Goal: Task Accomplishment & Management: Complete application form

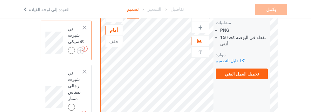
scroll to position [53, 0]
click at [261, 69] on label "تحميل العمل الفني" at bounding box center [242, 74] width 52 height 11
click at [0, 0] on input "تحميل العمل الفني" at bounding box center [0, 0] width 0 height 0
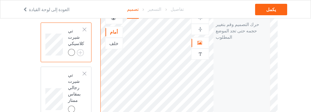
scroll to position [52, 0]
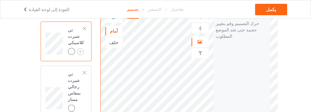
click at [200, 50] on img at bounding box center [201, 53] width 6 height 6
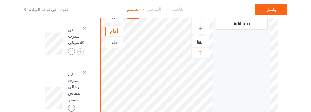
click at [202, 39] on icon at bounding box center [199, 41] width 5 height 4
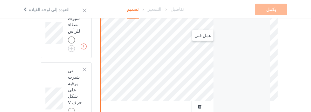
scroll to position [179, 0]
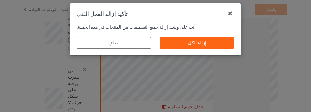
click at [214, 44] on div "إزالة الكل" at bounding box center [197, 42] width 74 height 11
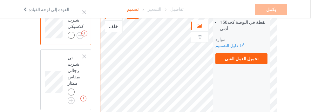
scroll to position [68, 0]
click at [245, 57] on font "تحميل العمل الفني" at bounding box center [242, 59] width 34 height 5
click at [0, 0] on input "تحميل العمل الفني" at bounding box center [0, 0] width 0 height 0
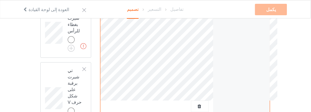
scroll to position [179, 0]
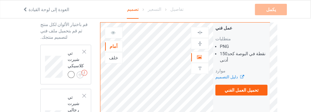
scroll to position [29, 0]
click at [243, 88] on font "تحميل العمل الفني" at bounding box center [242, 90] width 34 height 5
click at [0, 0] on input "تحميل العمل الفني" at bounding box center [0, 0] width 0 height 0
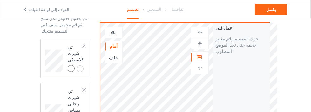
scroll to position [31, 0]
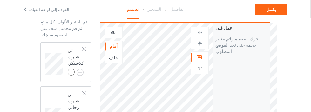
click at [204, 54] on div at bounding box center [200, 57] width 17 height 6
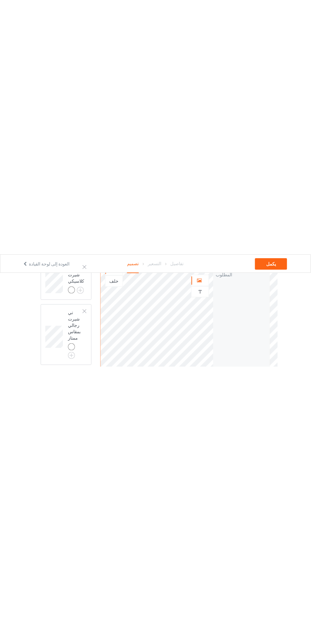
scroll to position [18, 0]
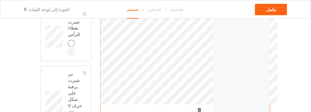
scroll to position [177, 0]
click at [197, 107] on div at bounding box center [200, 110] width 17 height 6
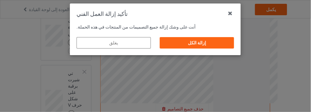
click at [209, 45] on div "إزالة الكل" at bounding box center [197, 42] width 74 height 11
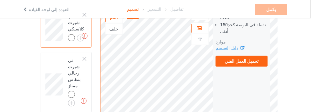
scroll to position [60, 0]
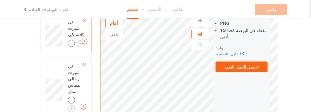
click at [253, 65] on font "تحميل العمل الفني" at bounding box center [242, 67] width 34 height 5
click at [0, 0] on input "تحميل العمل الفني" at bounding box center [0, 0] width 0 height 0
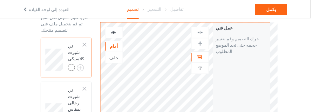
scroll to position [35, 0]
click at [0, 0] on img at bounding box center [0, 0] width 0 height 0
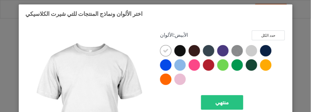
click at [162, 68] on div at bounding box center [165, 64] width 11 height 11
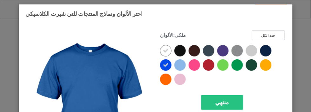
click at [165, 51] on icon at bounding box center [166, 51] width 6 height 6
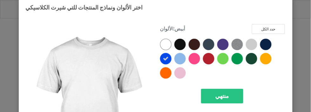
scroll to position [10, 0]
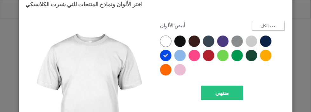
click at [275, 25] on font "حدد الكل" at bounding box center [268, 26] width 14 height 4
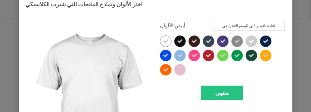
click at [164, 43] on icon at bounding box center [166, 41] width 6 height 6
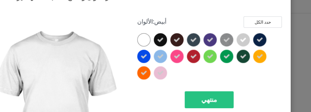
scroll to position [35, 0]
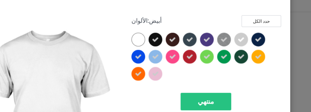
click at [180, 54] on icon at bounding box center [180, 56] width 6 height 6
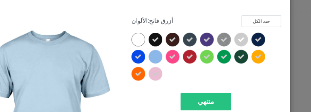
click at [179, 69] on icon at bounding box center [180, 70] width 6 height 6
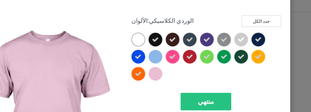
click at [251, 41] on icon at bounding box center [252, 41] width 6 height 6
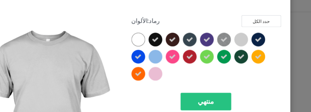
click at [267, 56] on icon at bounding box center [266, 56] width 6 height 6
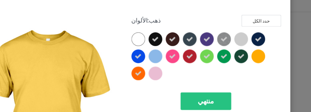
scroll to position [10, 0]
click at [267, 55] on div at bounding box center [265, 55] width 11 height 11
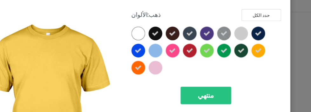
scroll to position [15, 0]
click at [240, 33] on icon at bounding box center [237, 36] width 6 height 6
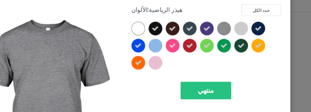
scroll to position [19, 0]
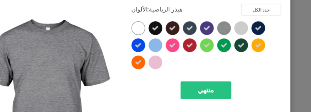
click at [231, 83] on div "منتهي" at bounding box center [222, 83] width 42 height 15
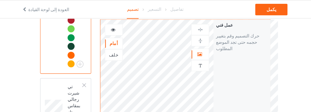
scroll to position [142, 0]
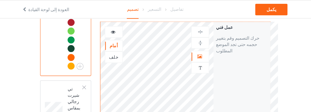
click at [200, 40] on img at bounding box center [201, 43] width 6 height 6
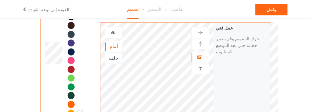
scroll to position [95, 0]
click at [201, 32] on img at bounding box center [201, 33] width 6 height 6
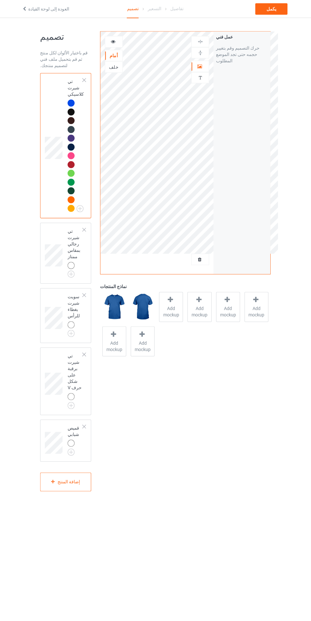
scroll to position [3, 0]
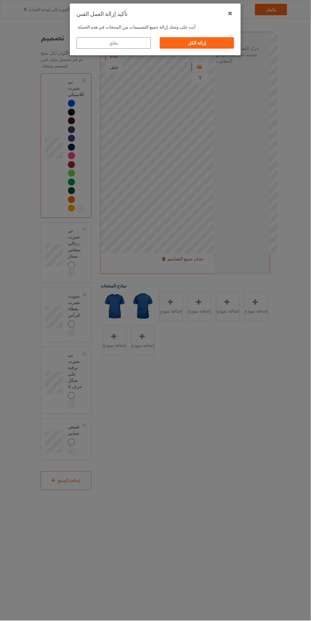
click at [186, 39] on div "إزالة الكل" at bounding box center [197, 42] width 74 height 11
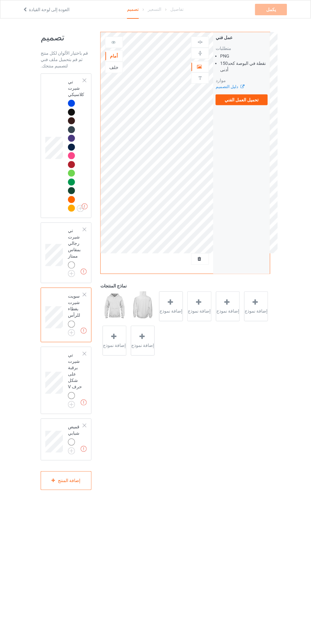
click at [227, 100] on font "تحميل العمل الفني" at bounding box center [242, 99] width 34 height 5
click at [0, 0] on input "تحميل العمل الفني" at bounding box center [0, 0] width 0 height 0
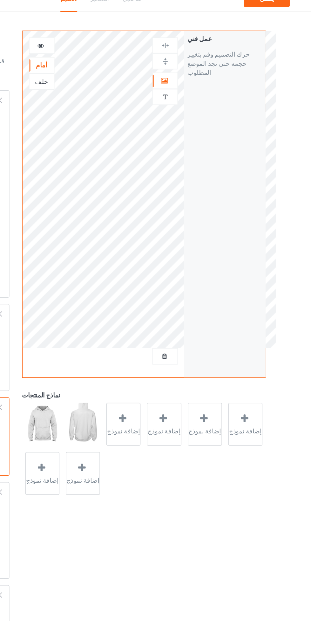
click at [198, 64] on icon at bounding box center [199, 66] width 5 height 4
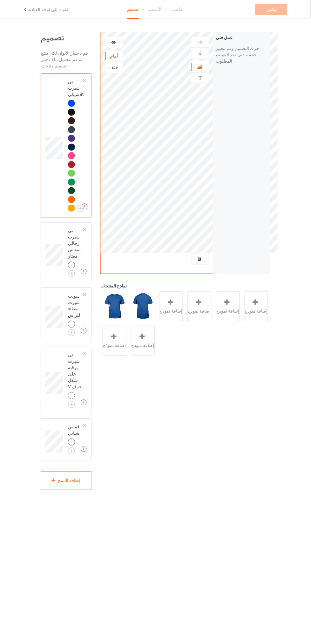
scroll to position [3, 0]
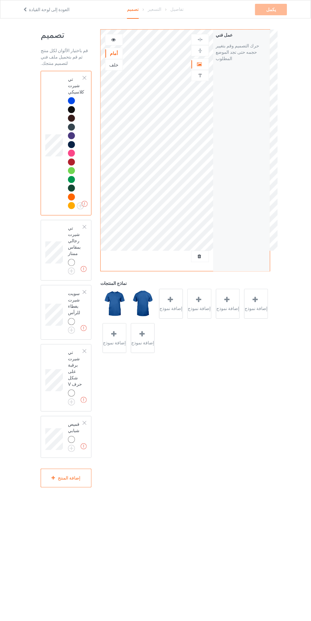
click at [196, 63] on div at bounding box center [200, 64] width 17 height 6
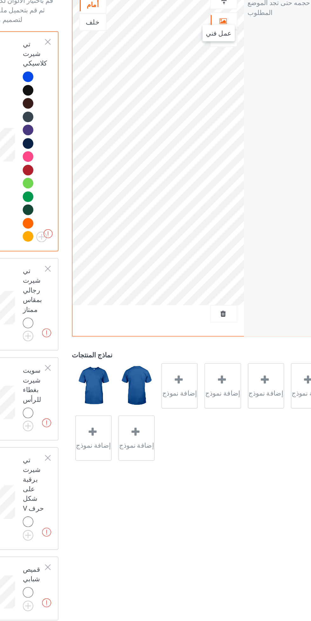
click at [204, 259] on div at bounding box center [200, 259] width 17 height 6
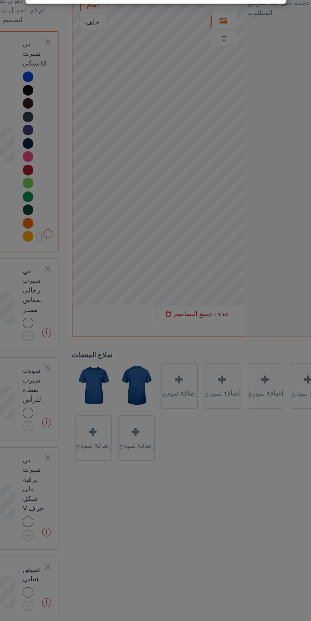
click at [198, 260] on div "تأكيد إزالة العمل الفني أنت على وشك إزالة جميع التصميمات من المنتجات في هذه الح…" at bounding box center [155, 310] width 311 height 621
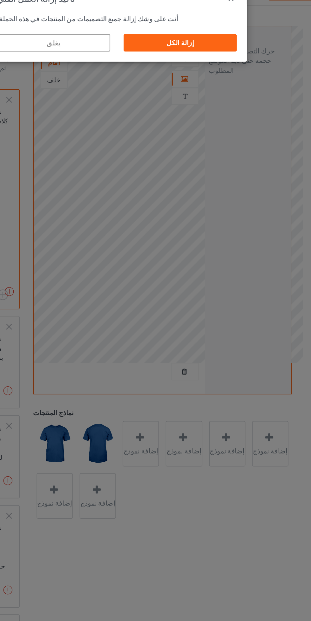
click at [180, 43] on div "إزالة الكل" at bounding box center [197, 42] width 74 height 11
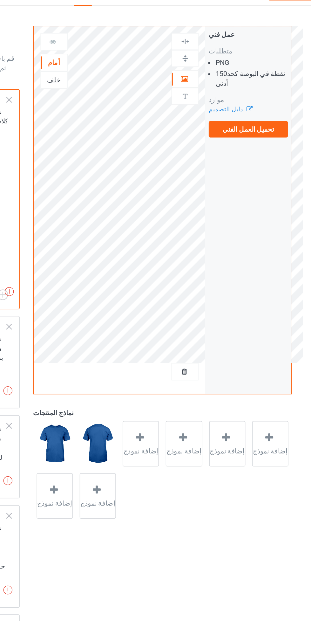
click at [233, 101] on font "تحميل العمل الفني" at bounding box center [242, 99] width 34 height 5
click at [0, 0] on input "تحميل العمل الفني" at bounding box center [0, 0] width 0 height 0
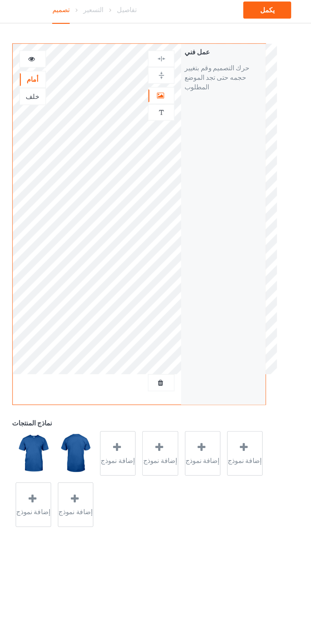
click at [200, 65] on icon at bounding box center [199, 66] width 5 height 4
click at [204, 54] on div at bounding box center [200, 53] width 17 height 6
click at [202, 41] on img at bounding box center [201, 42] width 6 height 6
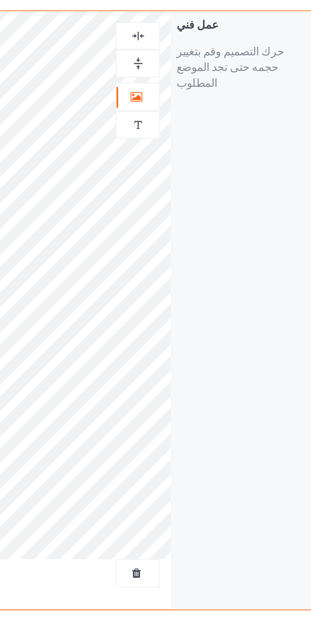
click at [202, 52] on img at bounding box center [201, 53] width 6 height 6
click at [202, 42] on img at bounding box center [201, 42] width 6 height 6
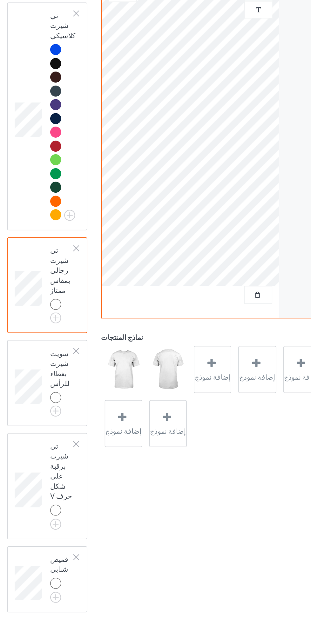
click at [0, 0] on img at bounding box center [0, 0] width 0 height 0
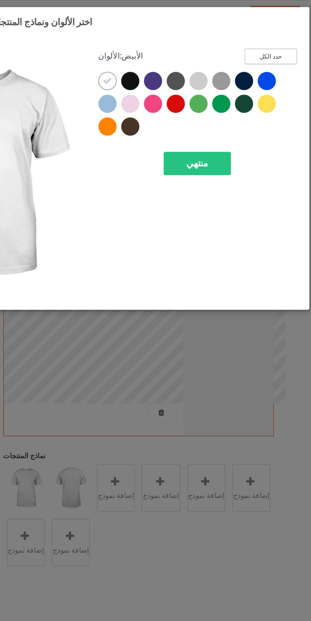
click at [268, 35] on font "حدد الكل" at bounding box center [268, 35] width 14 height 4
click at [166, 51] on icon at bounding box center [166, 51] width 6 height 6
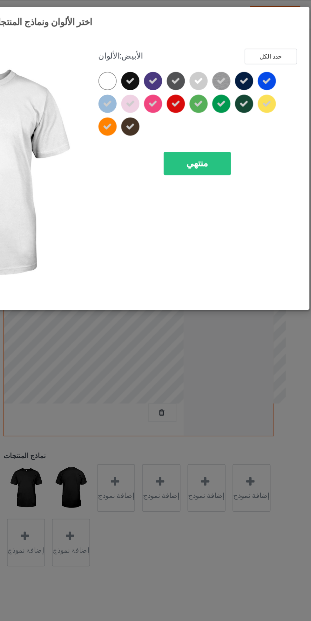
click at [182, 65] on icon at bounding box center [180, 65] width 6 height 6
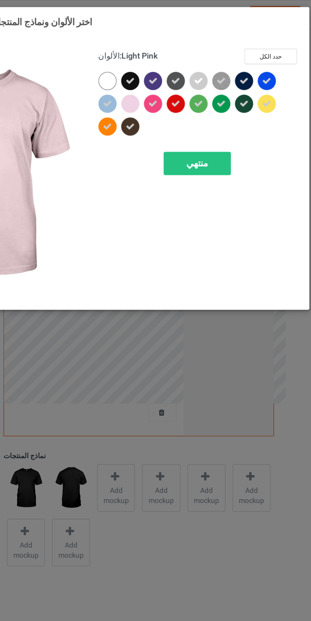
click at [165, 66] on icon at bounding box center [166, 65] width 6 height 6
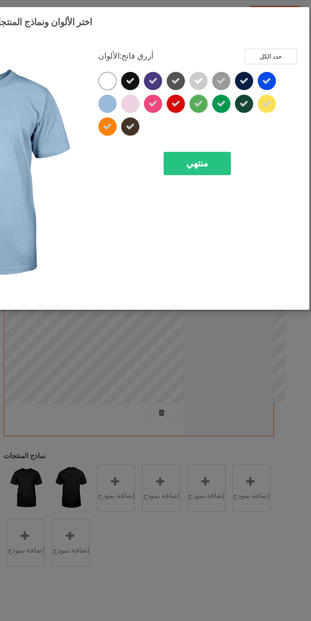
click at [223, 51] on icon at bounding box center [223, 51] width 6 height 6
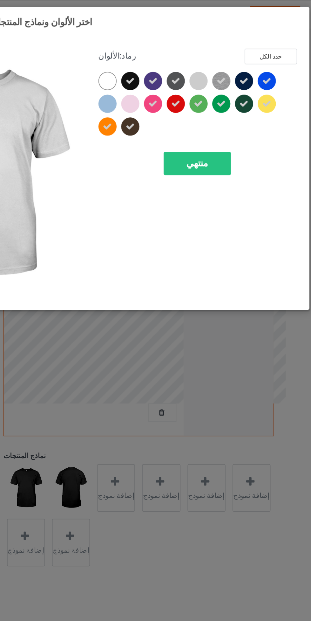
click at [240, 50] on icon at bounding box center [237, 51] width 6 height 6
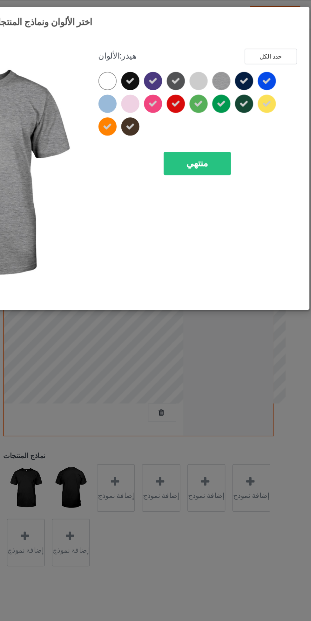
click at [216, 103] on font "منتهي" at bounding box center [223, 102] width 14 height 7
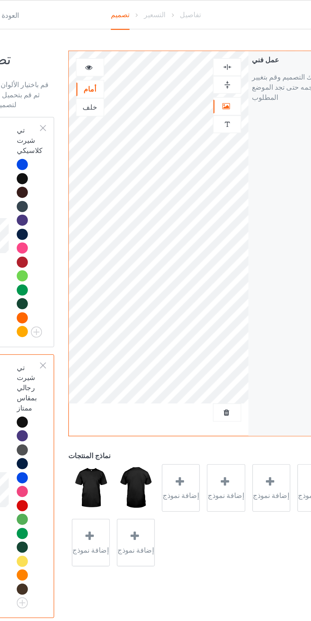
click at [206, 256] on div at bounding box center [200, 259] width 17 height 6
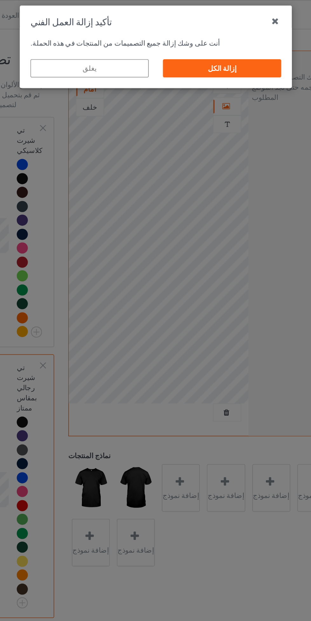
click at [191, 44] on font "إزالة الكل" at bounding box center [197, 42] width 18 height 5
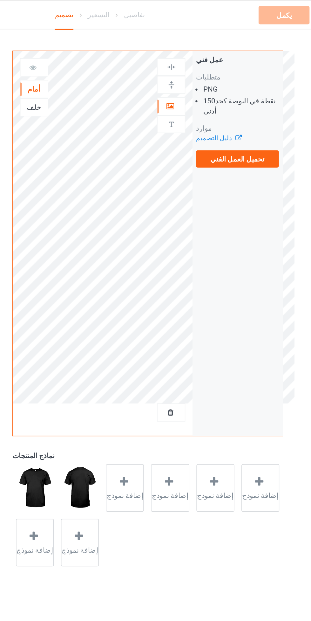
click at [231, 99] on font "تحميل العمل الفني" at bounding box center [242, 99] width 34 height 5
click at [0, 0] on input "تحميل العمل الفني" at bounding box center [0, 0] width 0 height 0
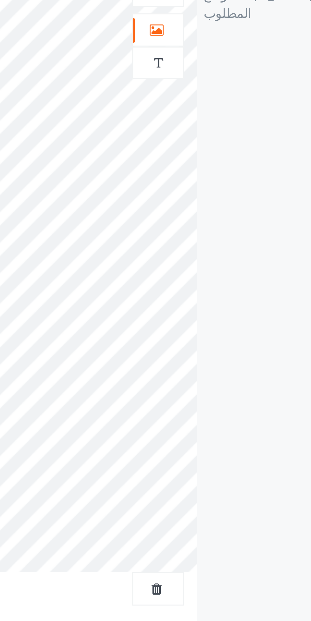
click at [202, 69] on div at bounding box center [200, 67] width 17 height 6
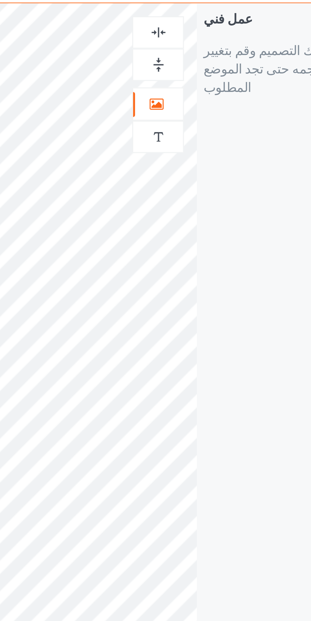
click at [203, 52] on img at bounding box center [201, 53] width 6 height 6
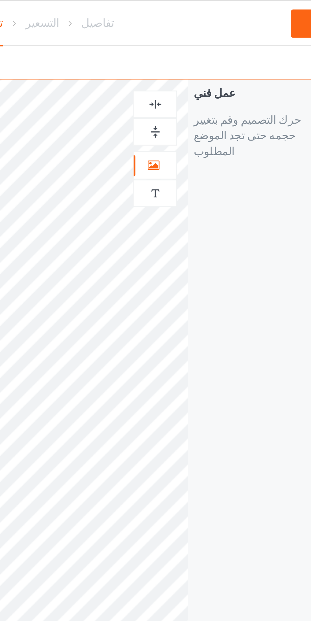
click at [205, 14] on div "يكمل" at bounding box center [248, 9] width 92 height 11
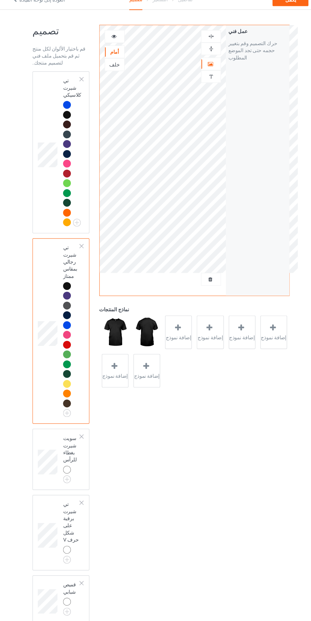
click at [70, 100] on div at bounding box center [72, 104] width 9 height 9
click at [70, 299] on div at bounding box center [71, 300] width 7 height 7
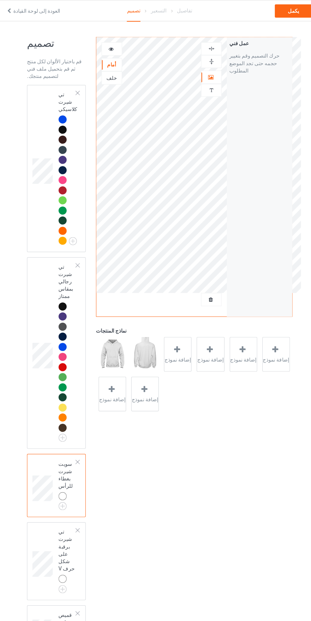
click at [0, 0] on img at bounding box center [0, 0] width 0 height 0
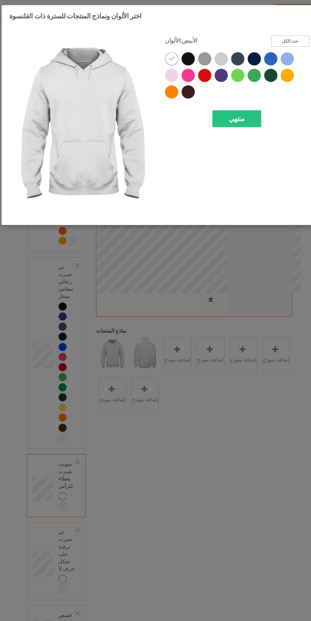
click at [276, 36] on button "حدد الكل" at bounding box center [268, 36] width 33 height 10
click at [196, 48] on icon at bounding box center [195, 51] width 6 height 6
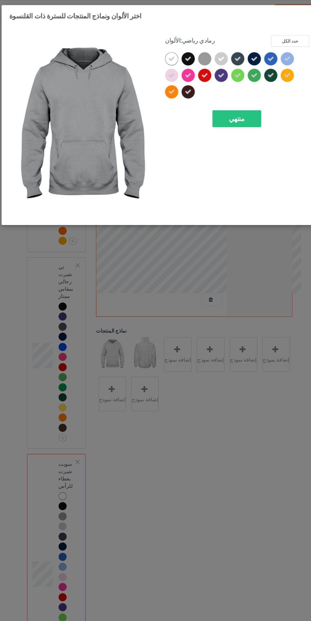
click at [209, 50] on icon at bounding box center [209, 51] width 6 height 6
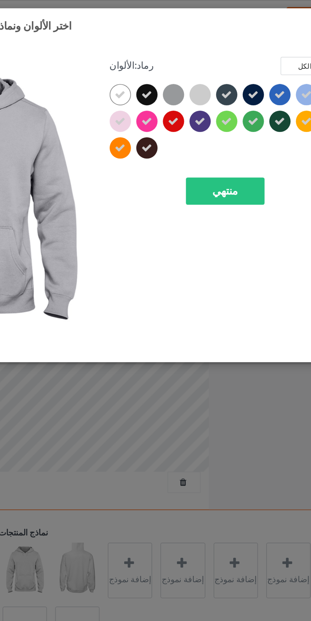
click at [161, 62] on div at bounding box center [165, 64] width 11 height 11
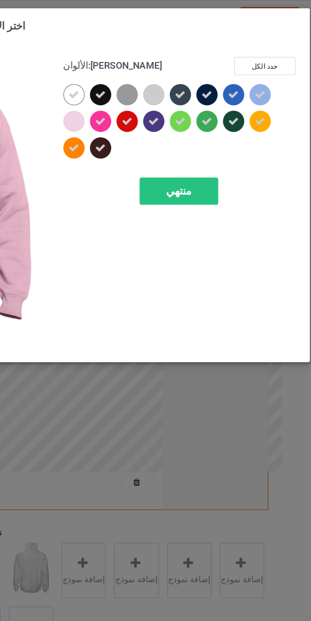
click at [268, 47] on div at bounding box center [265, 50] width 11 height 11
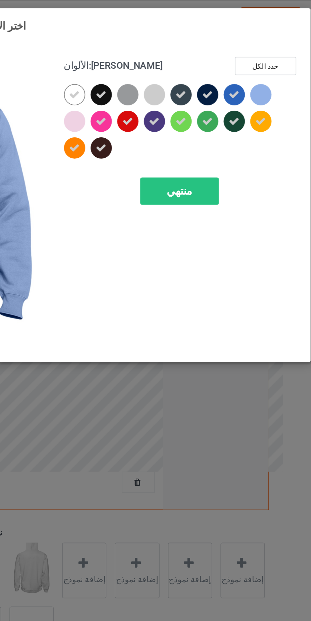
click at [167, 50] on icon at bounding box center [166, 51] width 6 height 6
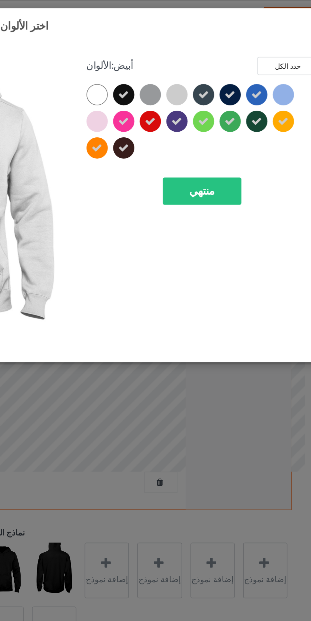
click at [229, 101] on font "منتهي" at bounding box center [223, 102] width 14 height 7
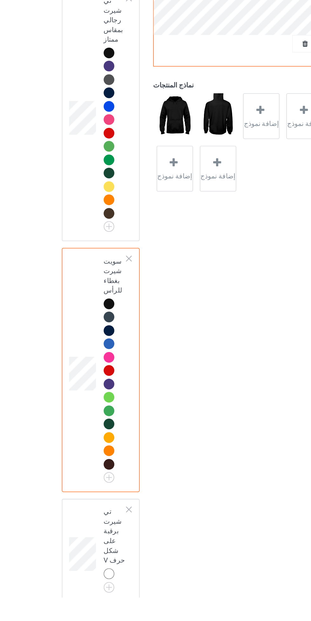
scroll to position [31, 0]
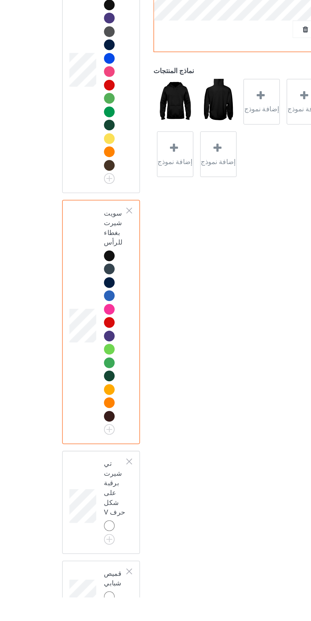
click at [65, 532] on td "تي شيرت برقبة على شكل حرف V" at bounding box center [76, 559] width 22 height 62
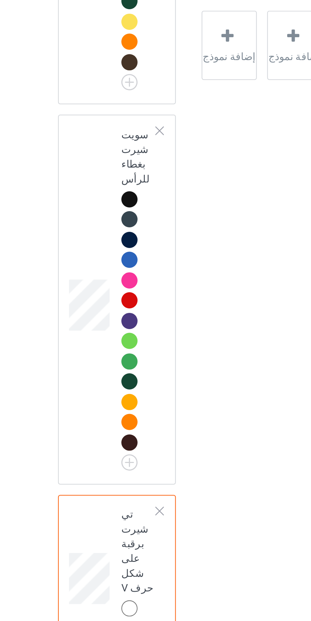
scroll to position [31, 0]
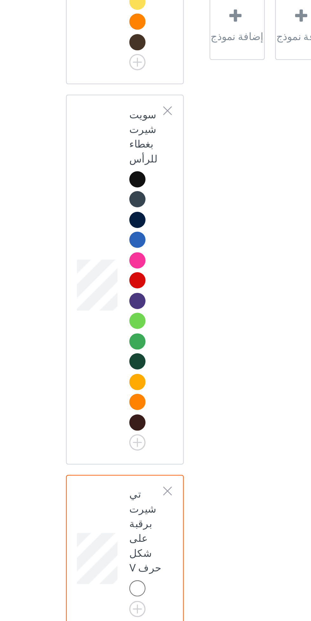
click at [0, 0] on img at bounding box center [0, 0] width 0 height 0
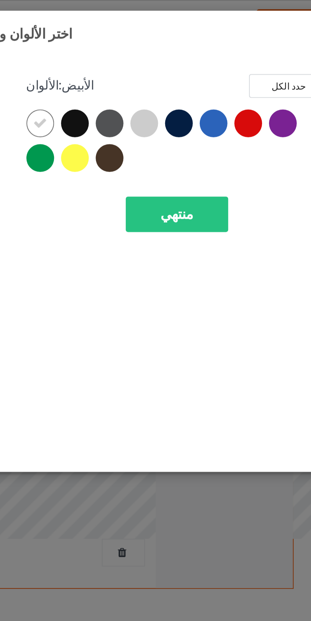
scroll to position [31, 0]
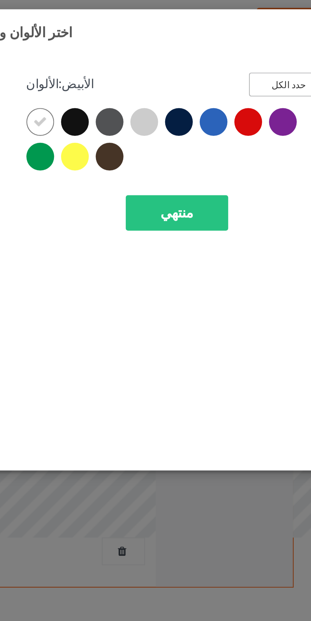
click at [269, 38] on button "حدد الكل" at bounding box center [268, 36] width 33 height 10
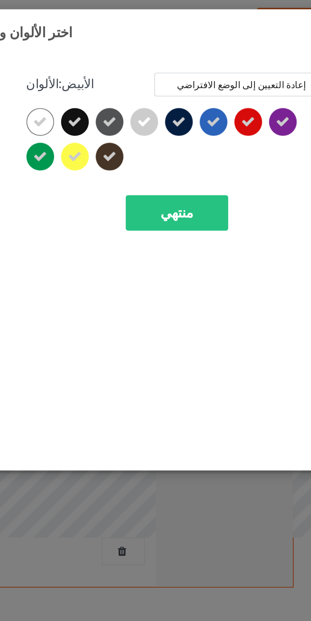
click at [209, 51] on icon at bounding box center [209, 51] width 6 height 6
click at [196, 50] on icon at bounding box center [195, 51] width 6 height 6
click at [168, 51] on icon at bounding box center [166, 51] width 6 height 6
click at [183, 65] on icon at bounding box center [180, 65] width 6 height 6
click at [234, 86] on div "منتهي" at bounding box center [222, 88] width 42 height 15
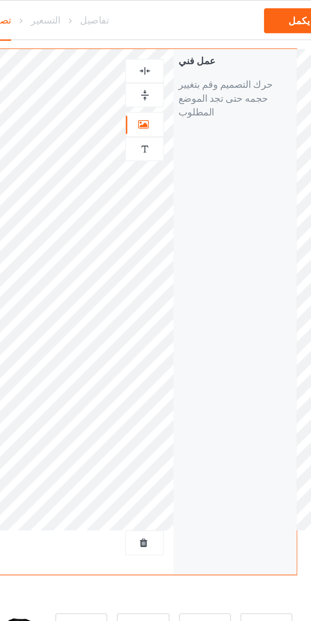
scroll to position [31, 0]
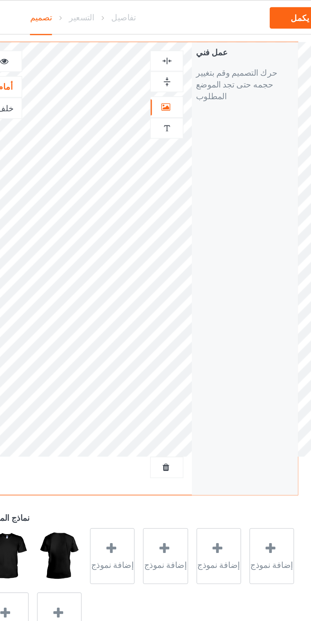
click at [199, 35] on img at bounding box center [201, 33] width 6 height 6
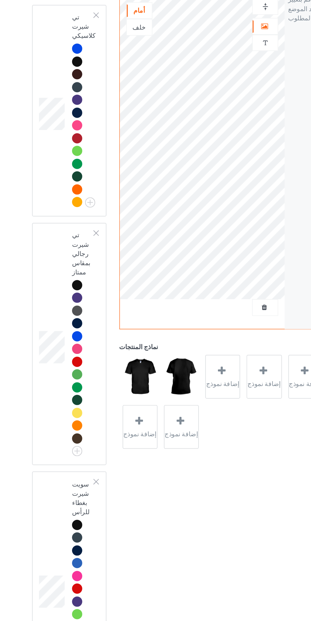
click at [74, 318] on div at bounding box center [71, 321] width 7 height 7
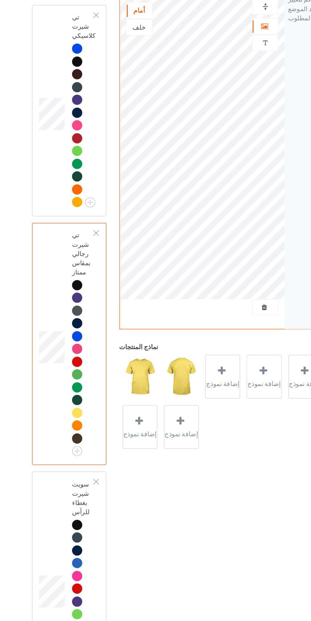
click at [0, 0] on img at bounding box center [0, 0] width 0 height 0
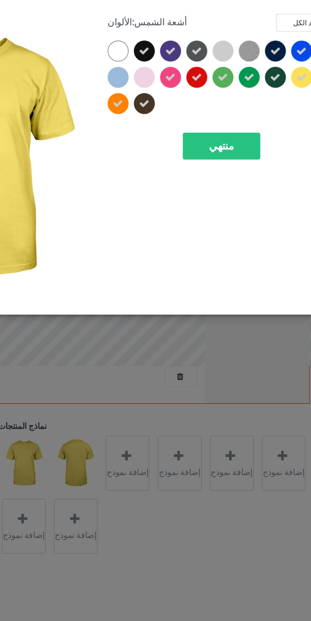
scroll to position [31, 0]
click at [268, 67] on icon at bounding box center [266, 65] width 6 height 6
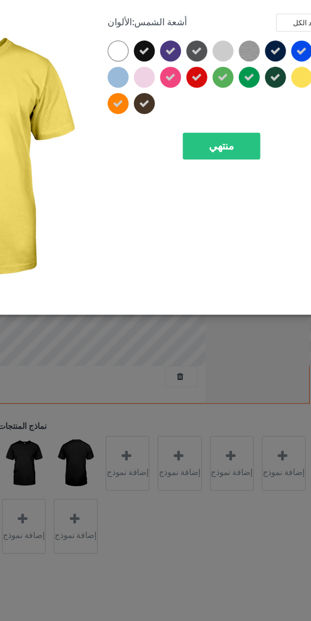
click at [233, 105] on div "منتهي" at bounding box center [222, 102] width 42 height 15
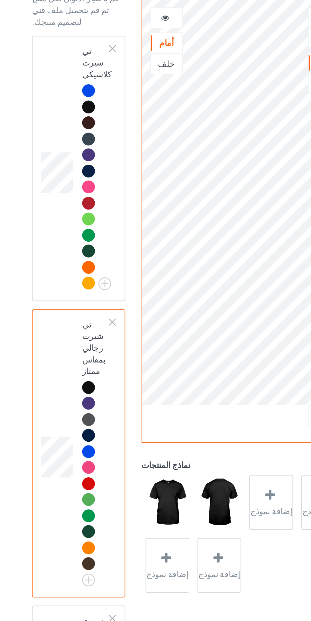
click at [0, 0] on img at bounding box center [0, 0] width 0 height 0
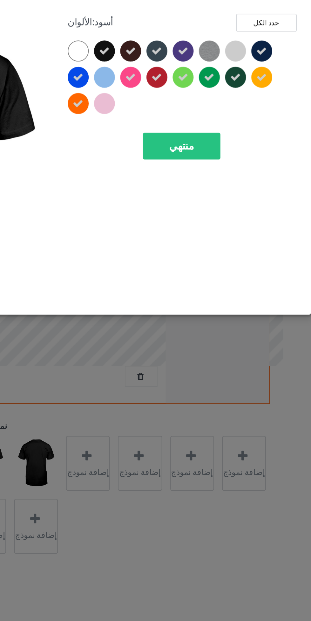
click at [269, 70] on div at bounding box center [267, 66] width 14 height 14
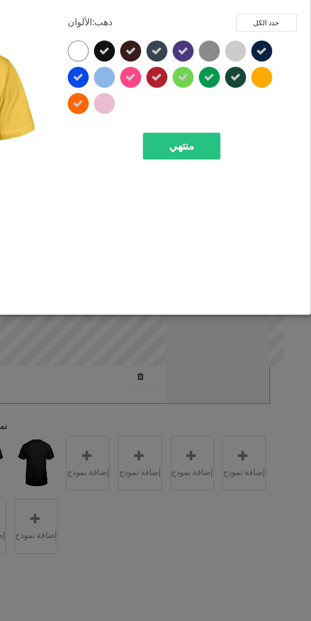
click at [279, 85] on div at bounding box center [223, 66] width 126 height 43
click at [240, 102] on div "منتهي" at bounding box center [222, 102] width 42 height 15
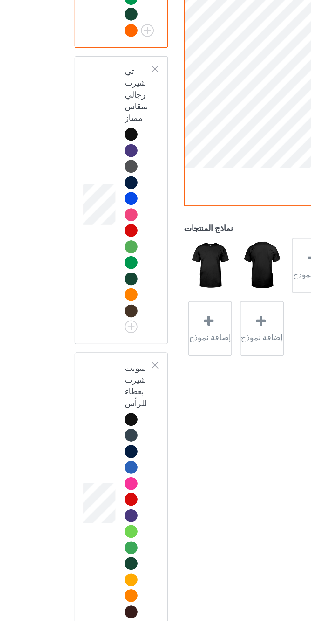
scroll to position [31, 0]
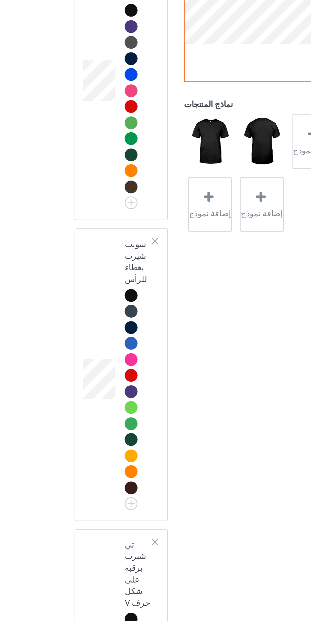
click at [0, 0] on img at bounding box center [0, 0] width 0 height 0
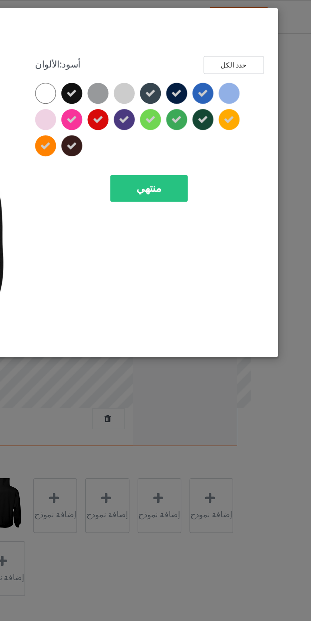
scroll to position [31, 0]
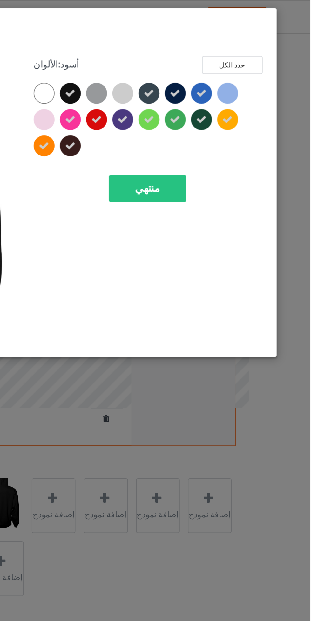
click at [264, 69] on div at bounding box center [265, 64] width 11 height 11
click at [165, 78] on icon at bounding box center [166, 80] width 6 height 6
click at [229, 99] on font "منتهي" at bounding box center [223, 102] width 14 height 7
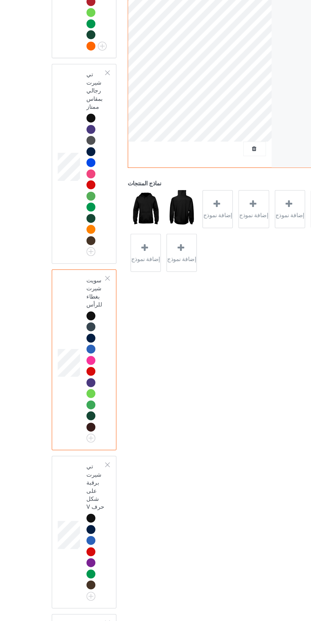
scroll to position [49, 0]
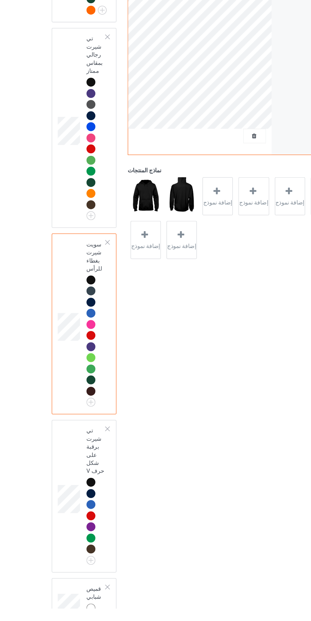
click at [0, 0] on img at bounding box center [0, 0] width 0 height 0
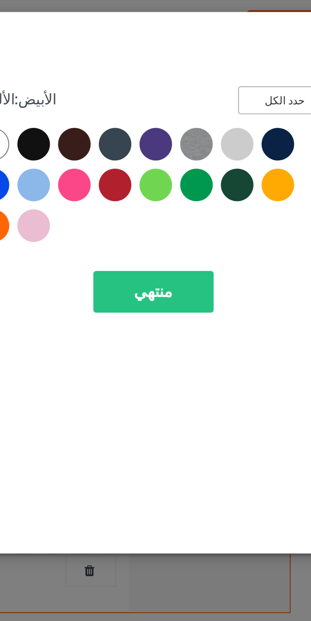
click at [270, 36] on font "حدد الكل" at bounding box center [268, 35] width 14 height 4
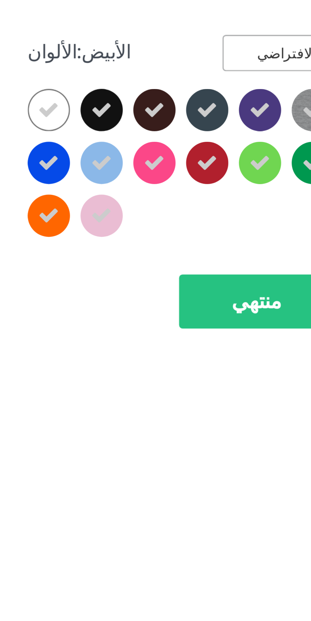
scroll to position [59, 0]
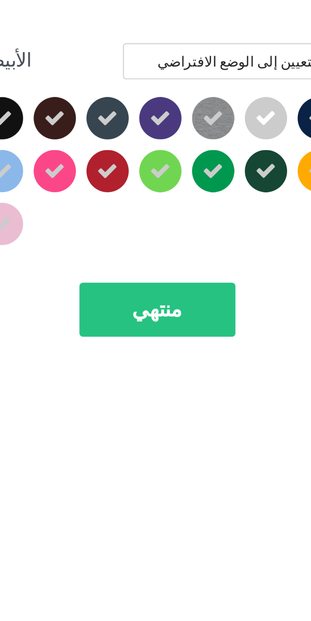
click at [250, 53] on icon at bounding box center [252, 51] width 6 height 6
click at [241, 48] on img at bounding box center [237, 50] width 11 height 11
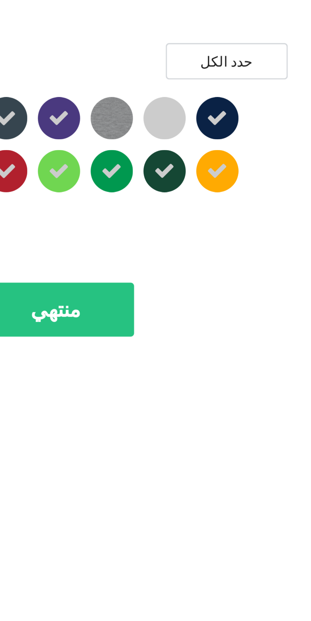
click at [266, 67] on icon at bounding box center [266, 65] width 6 height 6
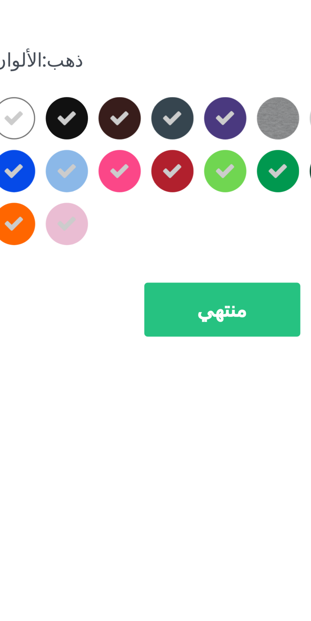
click at [170, 48] on div at bounding box center [165, 50] width 11 height 11
click at [184, 78] on div at bounding box center [179, 79] width 11 height 11
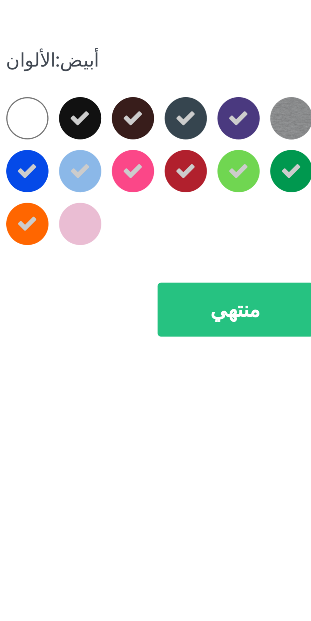
click at [180, 66] on icon at bounding box center [180, 65] width 6 height 6
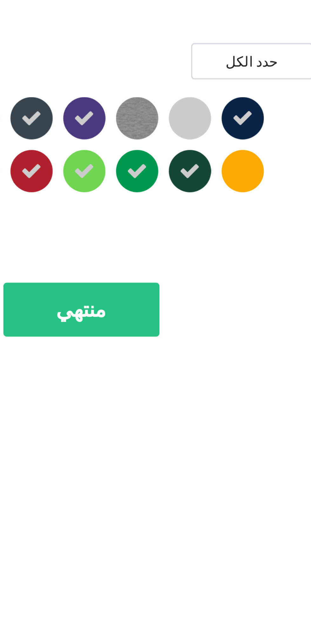
click at [237, 103] on div "منتهي" at bounding box center [222, 102] width 42 height 15
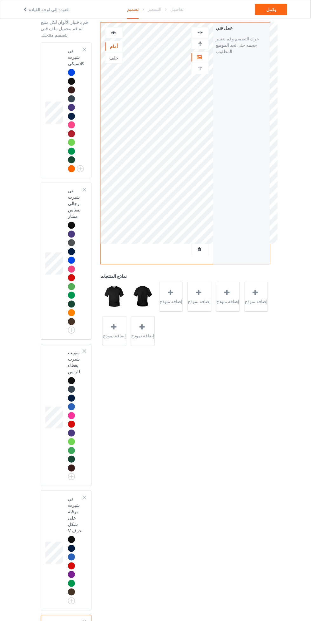
scroll to position [30, 0]
click at [0, 0] on img at bounding box center [0, 0] width 0 height 0
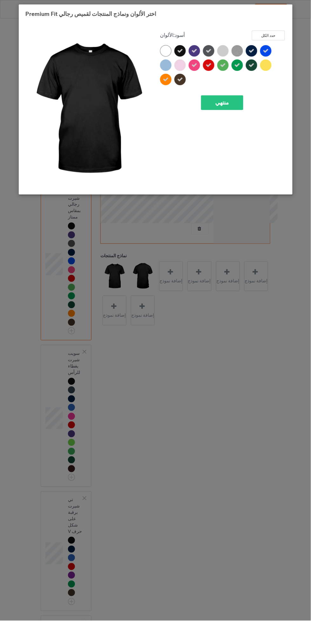
click at [166, 79] on icon at bounding box center [166, 80] width 6 height 6
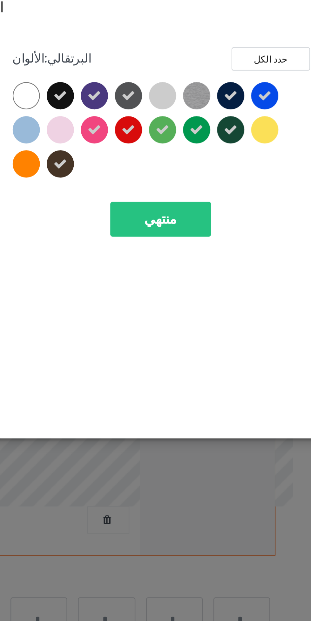
scroll to position [30, 0]
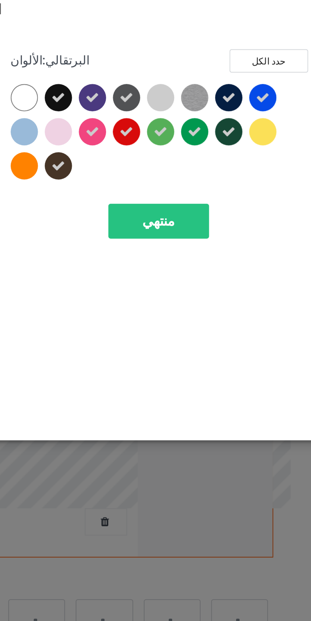
click at [234, 102] on div "منتهي" at bounding box center [222, 102] width 42 height 15
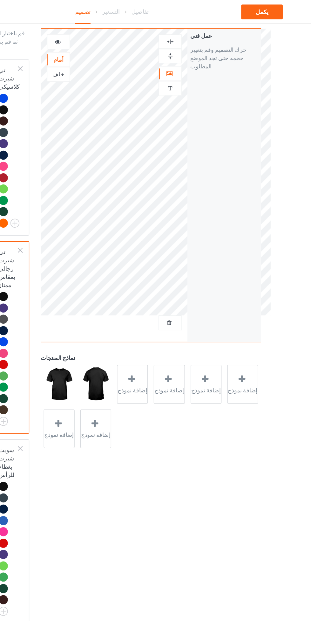
scroll to position [27, 0]
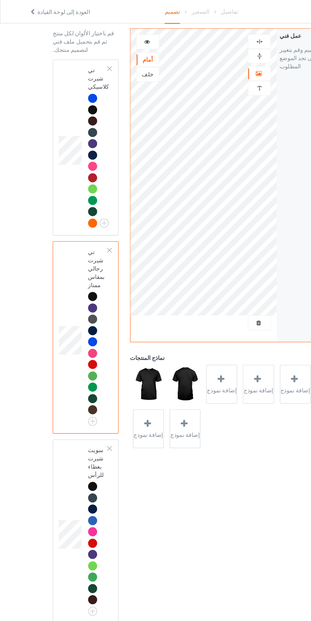
click at [0, 0] on img at bounding box center [0, 0] width 0 height 0
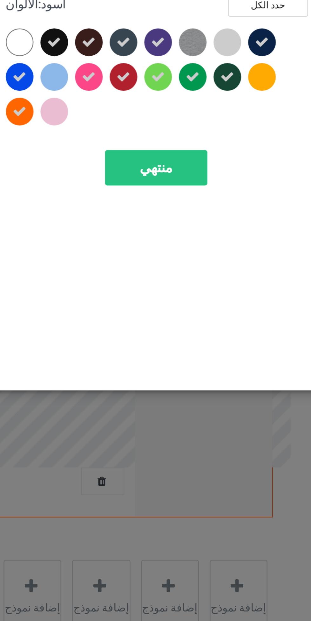
scroll to position [27, 0]
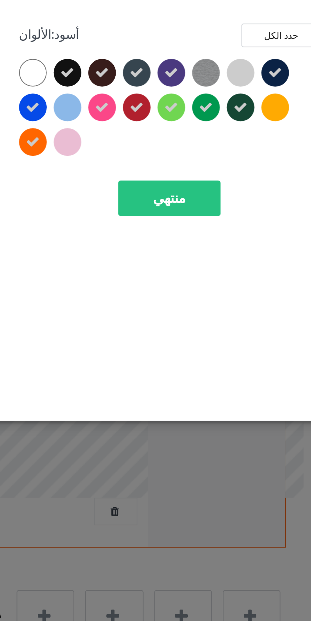
click at [167, 78] on icon at bounding box center [166, 80] width 6 height 6
click at [227, 102] on font "منتهي" at bounding box center [223, 102] width 14 height 7
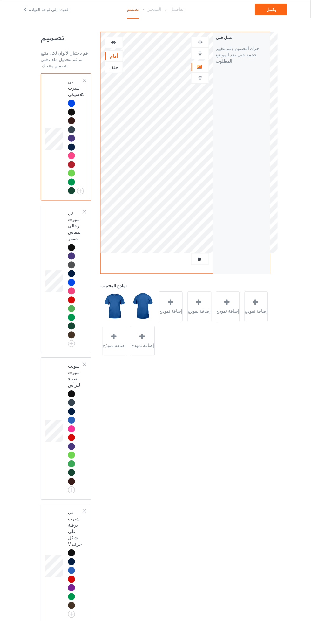
click at [175, 304] on icon at bounding box center [171, 302] width 8 height 7
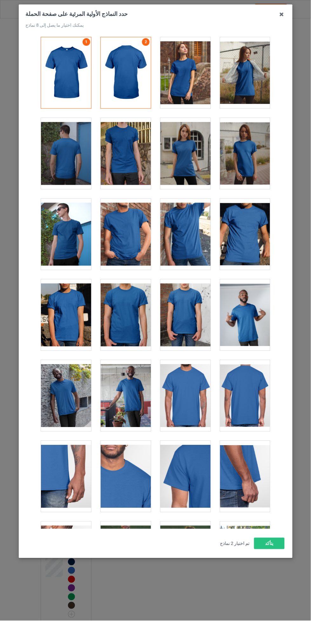
click at [67, 74] on div at bounding box center [66, 72] width 50 height 71
click at [121, 70] on div at bounding box center [126, 72] width 50 height 71
click at [183, 69] on div at bounding box center [185, 72] width 50 height 71
click at [248, 78] on div at bounding box center [245, 72] width 50 height 71
click at [124, 68] on div at bounding box center [126, 72] width 50 height 71
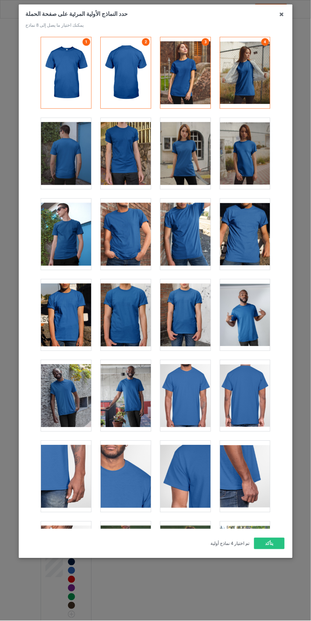
click at [189, 74] on div at bounding box center [185, 72] width 50 height 71
click at [245, 83] on div at bounding box center [245, 72] width 50 height 71
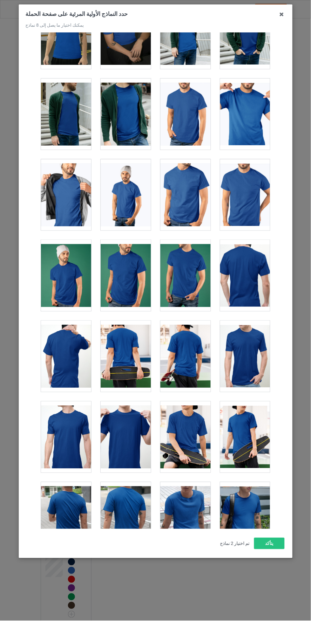
scroll to position [1169, 0]
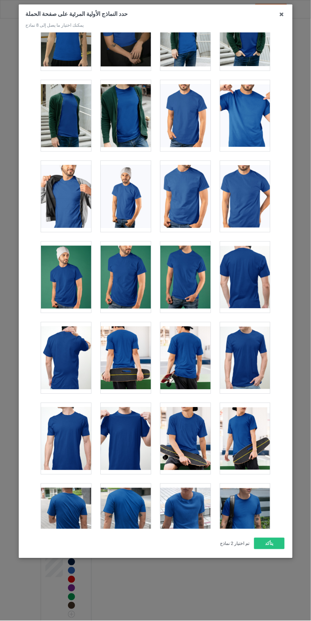
click at [190, 197] on div at bounding box center [185, 196] width 50 height 71
click at [258, 199] on div at bounding box center [245, 196] width 50 height 71
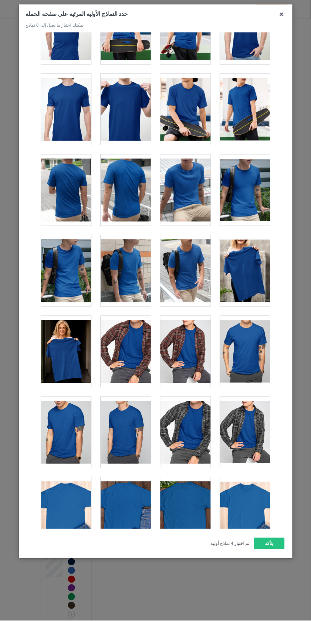
scroll to position [1502, 0]
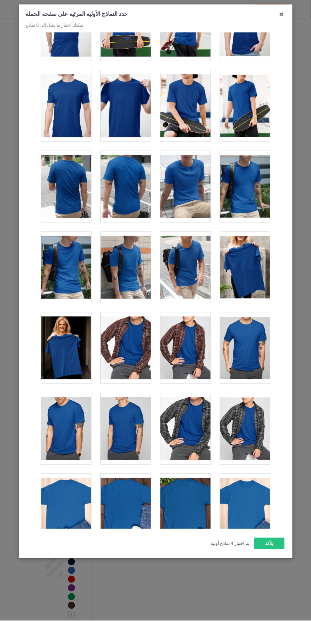
click at [138, 346] on div at bounding box center [126, 348] width 50 height 71
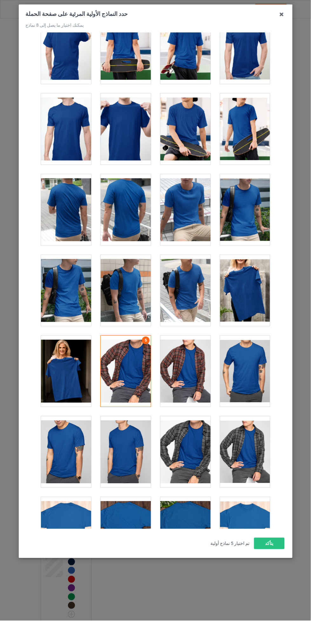
scroll to position [1458, 0]
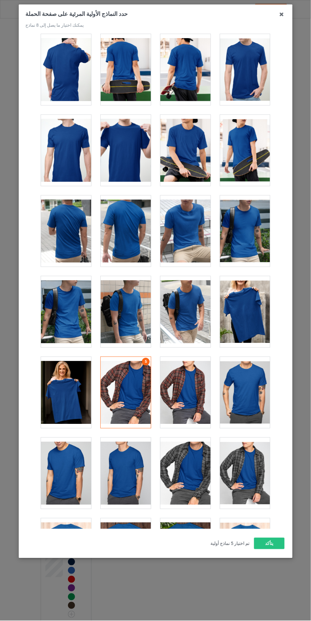
click at [252, 457] on div at bounding box center [245, 473] width 50 height 71
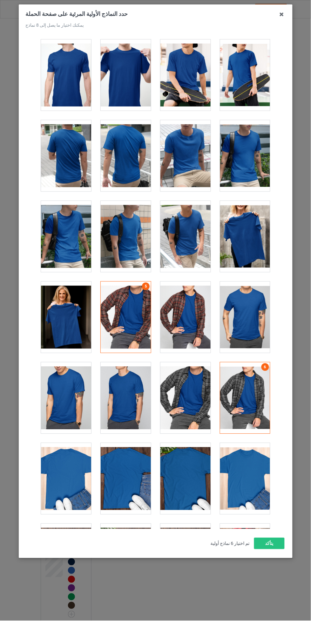
scroll to position [1535, 0]
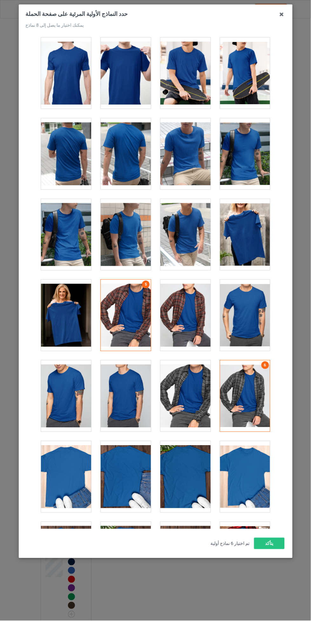
click at [248, 390] on div at bounding box center [245, 396] width 50 height 71
click at [254, 399] on div at bounding box center [245, 396] width 50 height 71
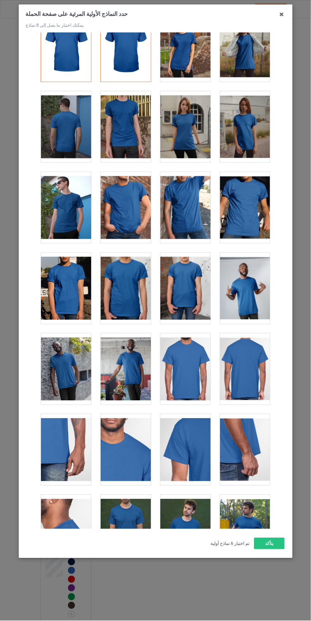
scroll to position [0, 0]
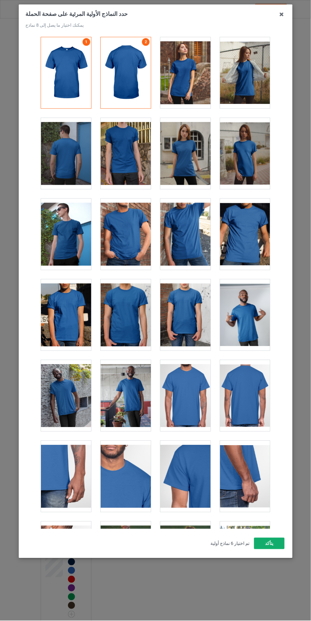
click at [277, 550] on button "يتأكد" at bounding box center [269, 543] width 31 height 11
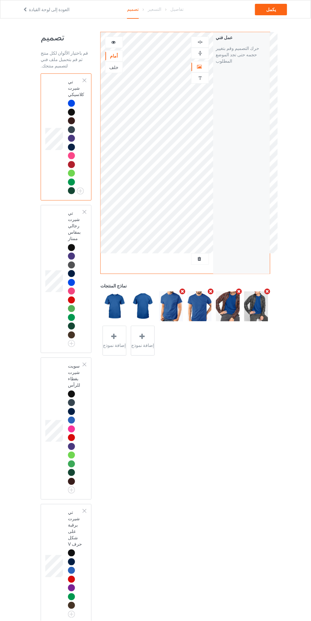
click at [45, 261] on td at bounding box center [54, 279] width 19 height 143
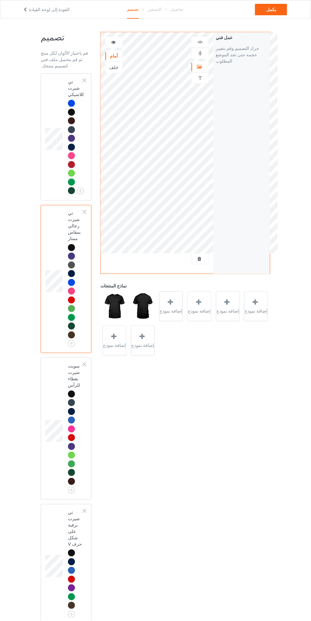
click at [177, 306] on div "إضافة نموذج" at bounding box center [171, 307] width 24 height 30
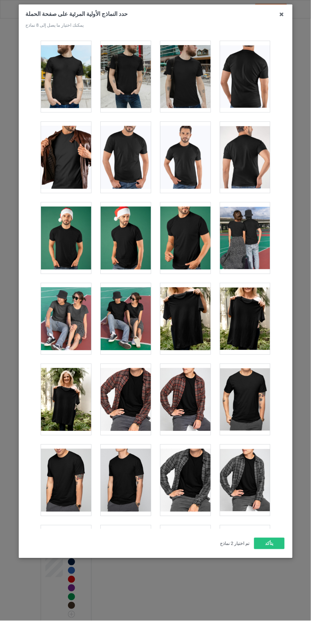
scroll to position [319, 0]
click at [136, 390] on div at bounding box center [126, 400] width 50 height 71
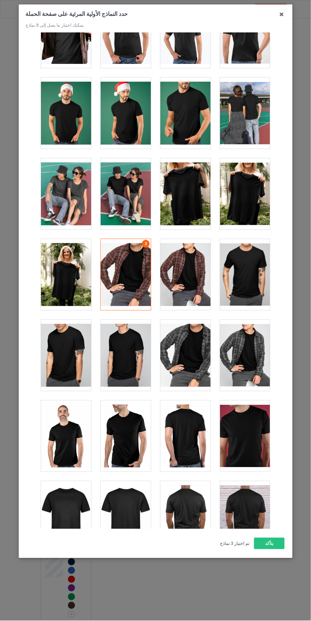
scroll to position [451, 0]
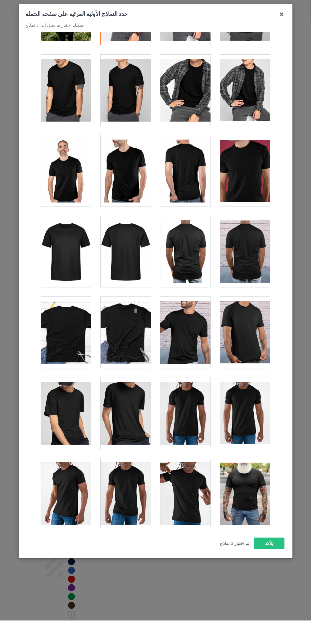
click at [247, 179] on div at bounding box center [245, 171] width 50 height 71
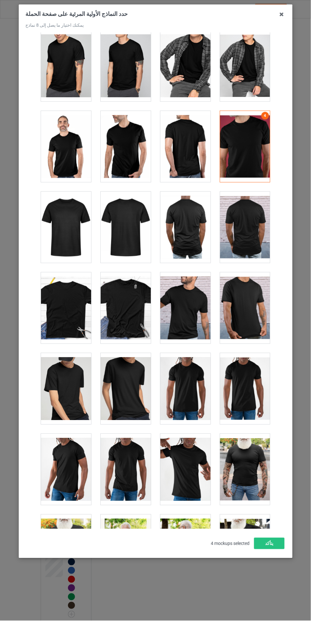
scroll to position [743, 0]
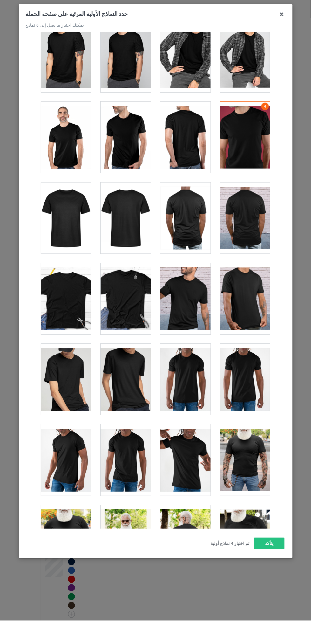
click at [265, 307] on div at bounding box center [245, 298] width 50 height 71
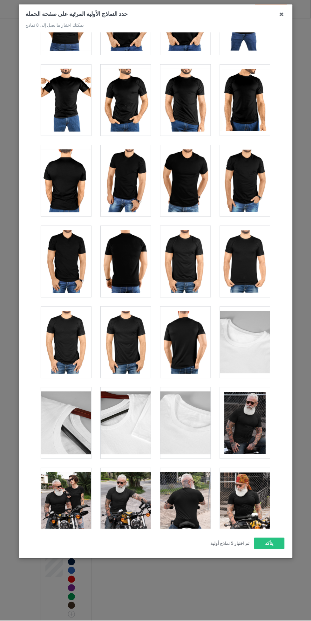
scroll to position [1428, 0]
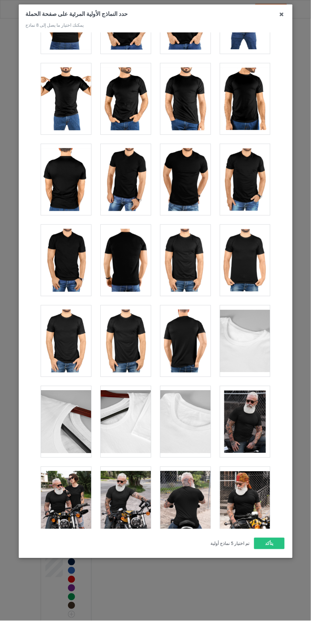
click at [197, 174] on div at bounding box center [185, 179] width 50 height 71
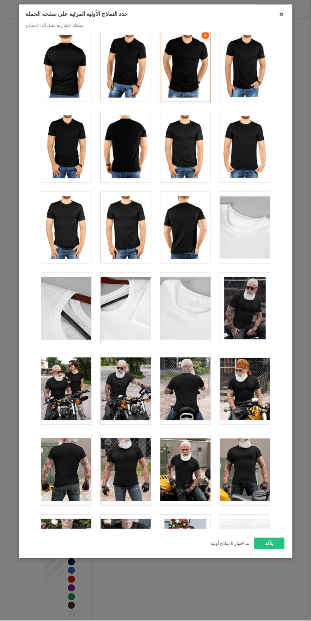
scroll to position [1557, 0]
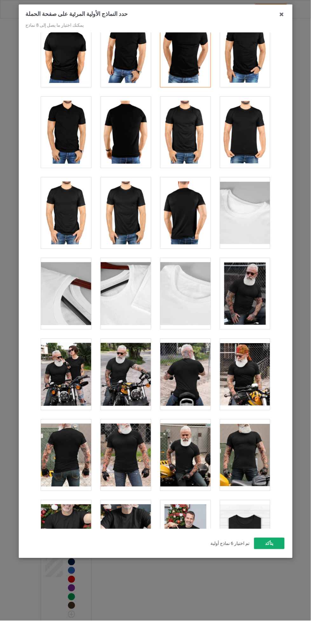
click at [272, 550] on button "يتأكد" at bounding box center [269, 543] width 31 height 11
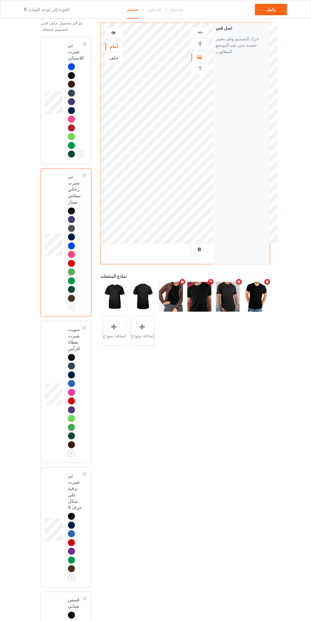
scroll to position [36, 0]
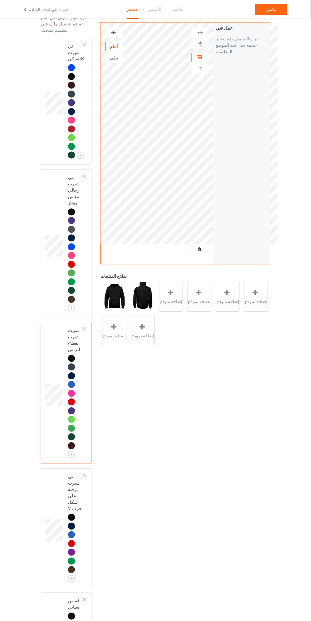
click at [180, 297] on div "إضافة نموذج" at bounding box center [171, 297] width 24 height 30
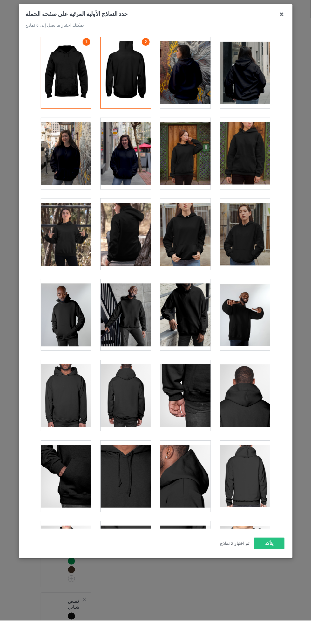
click at [242, 248] on div at bounding box center [245, 234] width 50 height 71
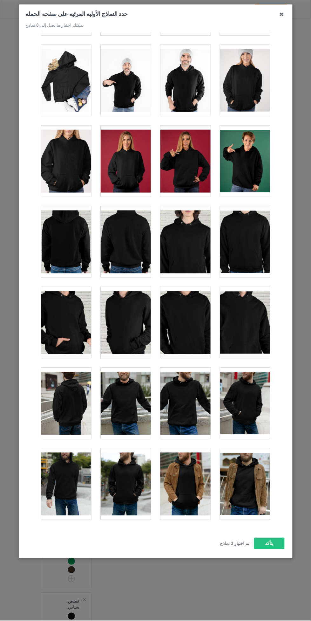
scroll to position [1357, 0]
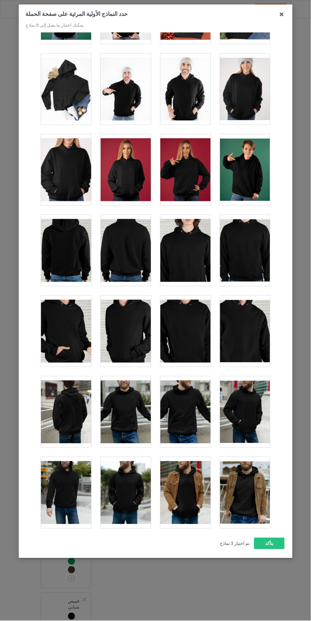
click at [82, 169] on div at bounding box center [66, 169] width 50 height 71
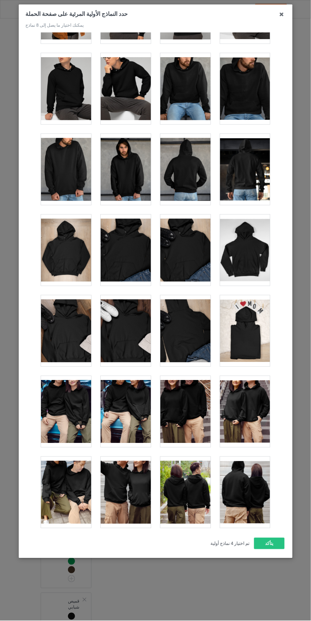
scroll to position [2576, 0]
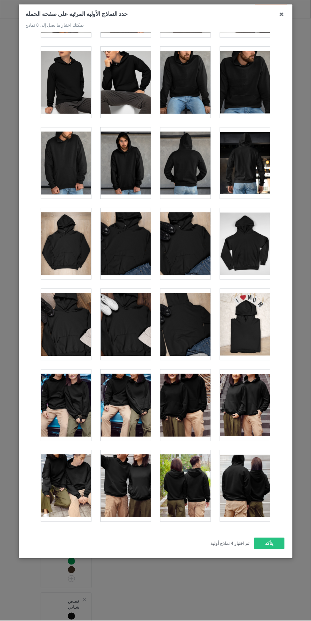
click at [247, 241] on div at bounding box center [245, 243] width 50 height 71
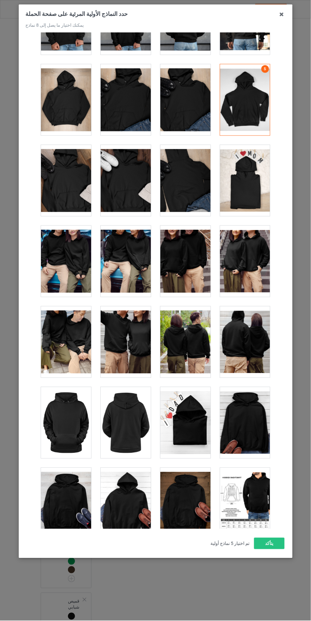
scroll to position [2706, 0]
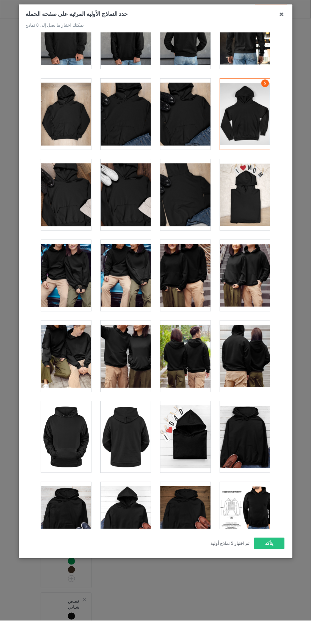
click at [246, 94] on div at bounding box center [245, 114] width 50 height 71
click at [76, 105] on div at bounding box center [66, 114] width 50 height 71
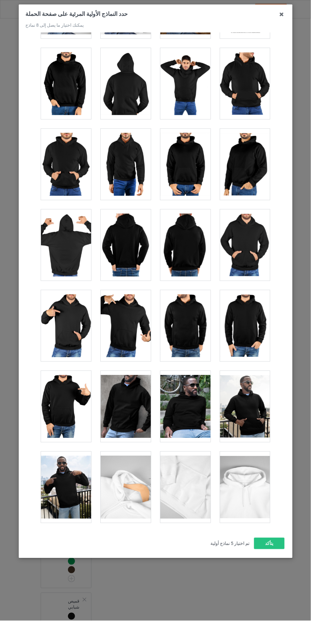
scroll to position [3227, 0]
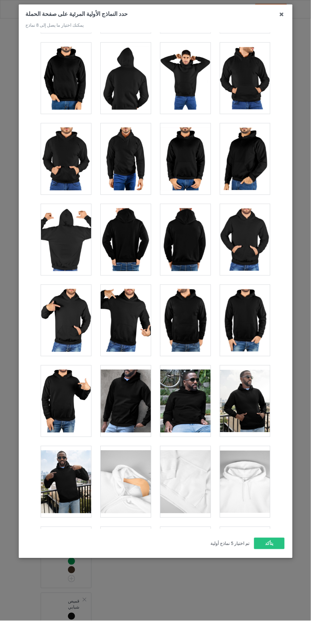
click at [245, 236] on div at bounding box center [245, 239] width 50 height 71
click at [270, 547] on font "يتأكد" at bounding box center [270, 543] width 8 height 5
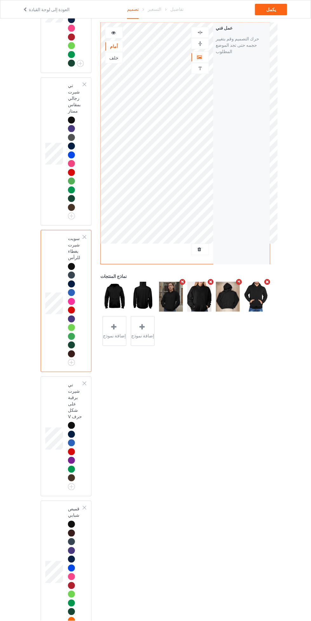
scroll to position [128, 0]
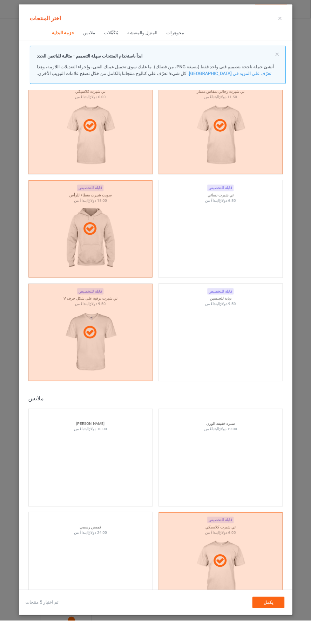
scroll to position [37, 0]
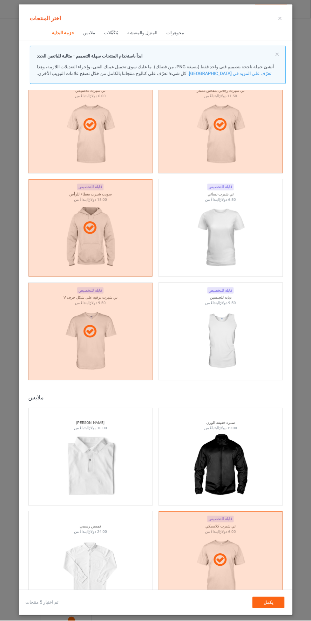
click at [241, 227] on img at bounding box center [220, 237] width 57 height 71
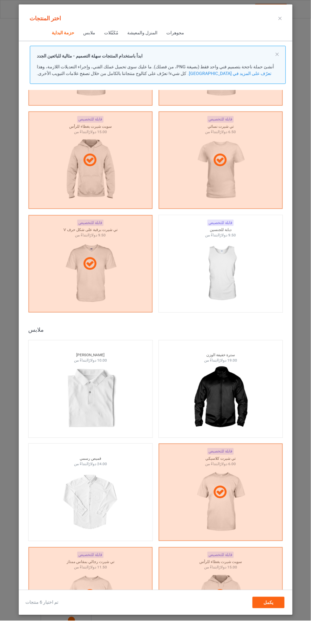
scroll to position [106, 0]
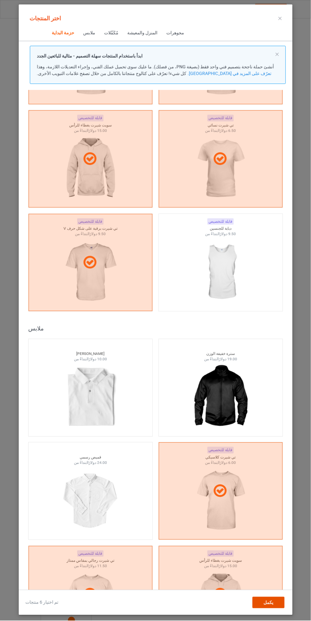
click at [282, 609] on div "يكمل" at bounding box center [269, 602] width 32 height 11
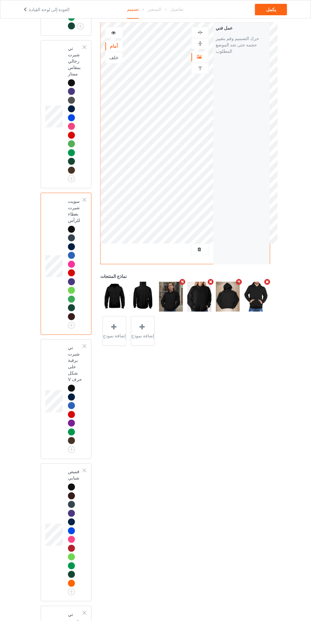
scroll to position [174, 0]
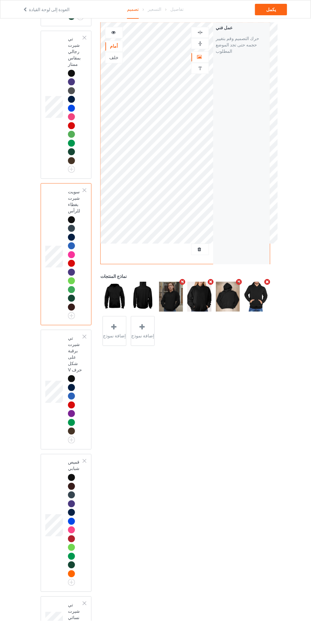
click at [74, 621] on div at bounding box center [72, 628] width 9 height 9
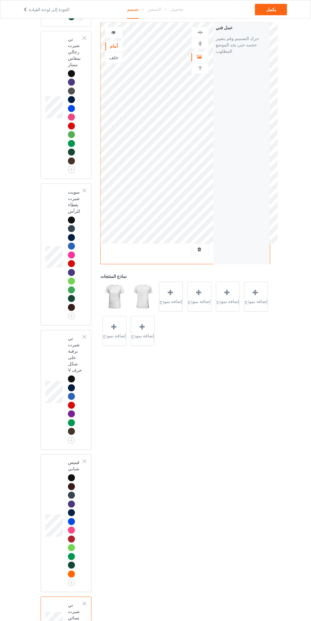
scroll to position [174, 0]
click at [0, 0] on img at bounding box center [0, 0] width 0 height 0
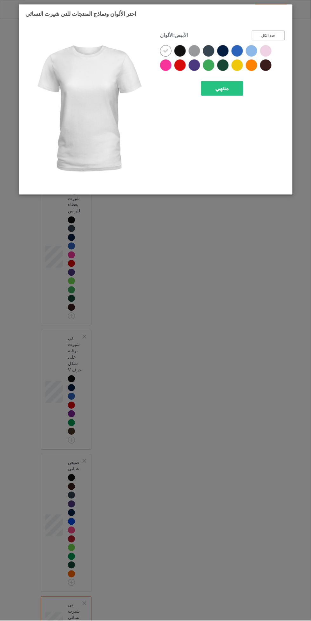
click at [284, 31] on button "حدد الكل" at bounding box center [268, 36] width 33 height 10
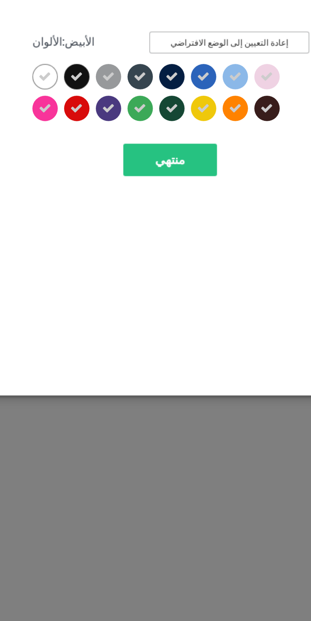
scroll to position [174, 0]
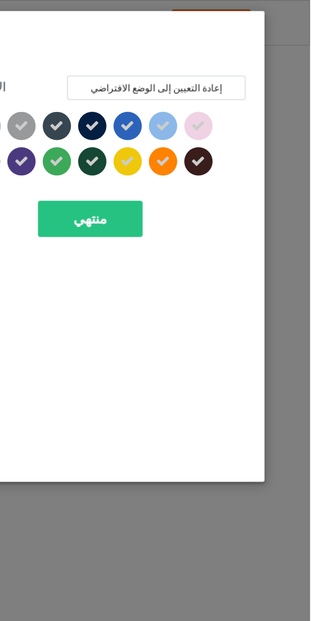
click at [252, 61] on div at bounding box center [251, 64] width 11 height 11
click at [238, 64] on icon at bounding box center [237, 65] width 6 height 6
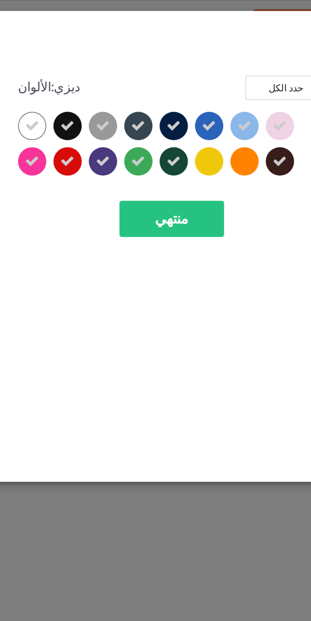
click at [166, 48] on icon at bounding box center [166, 51] width 6 height 6
click at [254, 53] on div at bounding box center [251, 50] width 11 height 11
click at [267, 52] on icon at bounding box center [266, 51] width 6 height 6
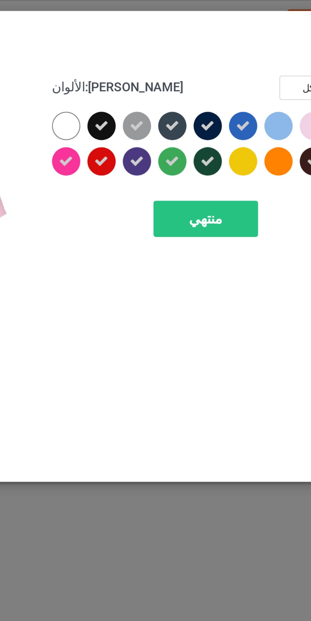
click at [197, 51] on icon at bounding box center [195, 51] width 6 height 6
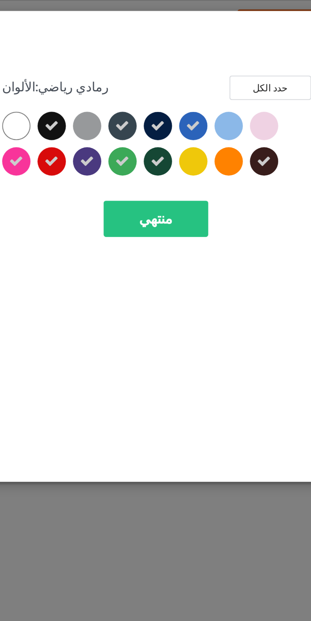
click at [234, 86] on div "منتهي" at bounding box center [222, 88] width 42 height 15
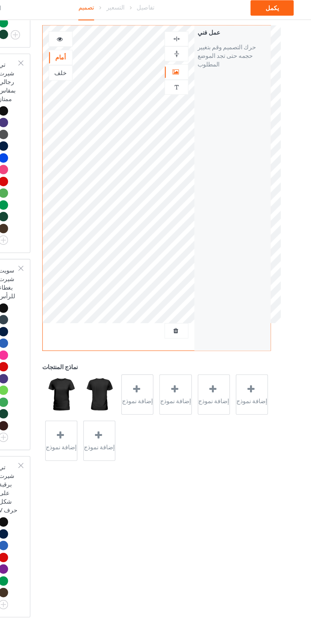
scroll to position [162, 0]
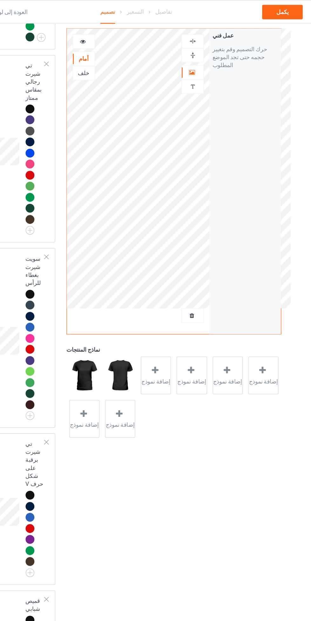
click at [189, 297] on div "إضافة نموذج" at bounding box center [200, 297] width 24 height 30
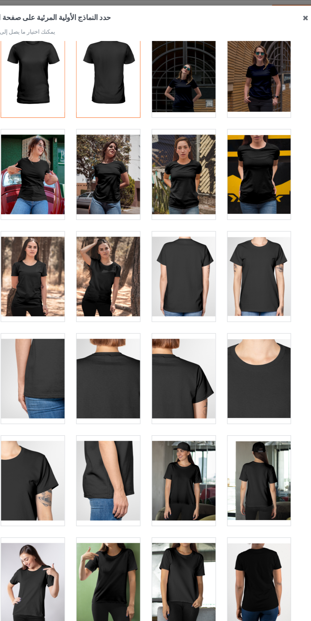
scroll to position [16, 0]
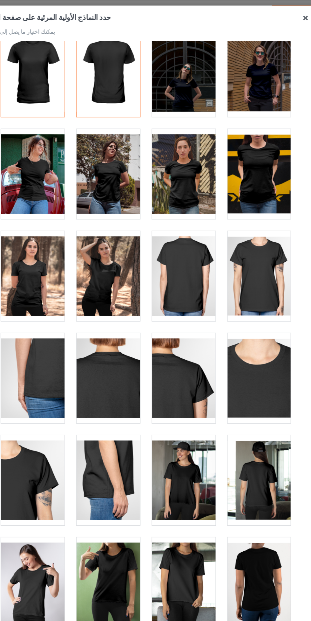
click at [126, 138] on div at bounding box center [126, 137] width 50 height 71
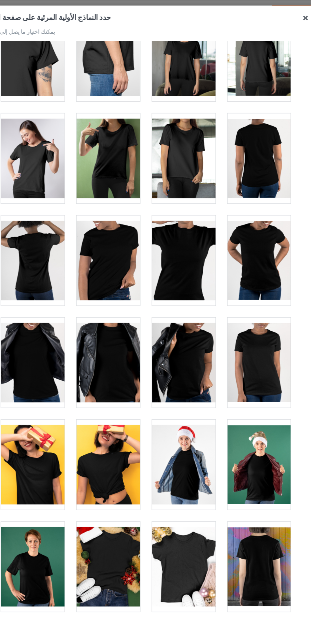
scroll to position [353, 0]
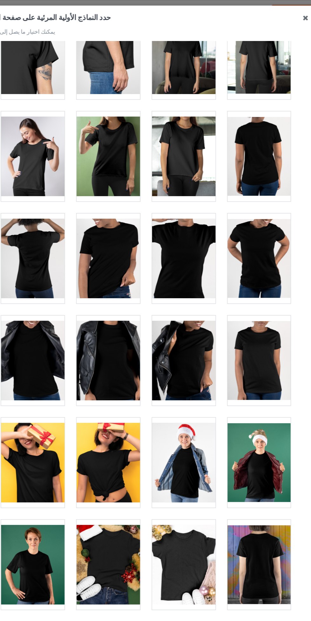
click at [187, 130] on div at bounding box center [185, 123] width 50 height 71
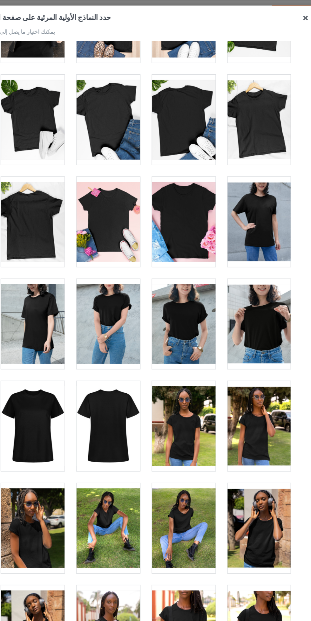
scroll to position [948, 0]
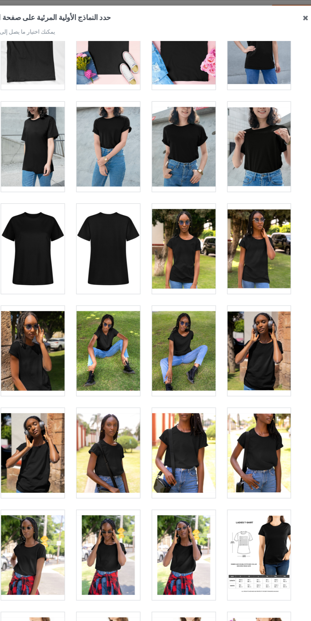
click at [191, 115] on div at bounding box center [185, 115] width 50 height 71
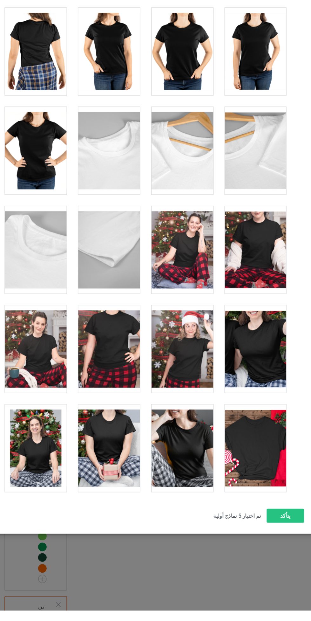
scroll to position [1598, 0]
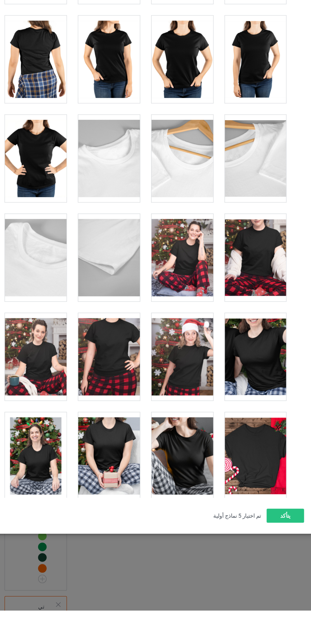
click at [249, 414] on div at bounding box center [245, 414] width 50 height 71
click at [268, 549] on div "حدد النماذج الأولية المرئية على صفحة الحملة يمكنك اختيار ما يصل إلى 8 نماذج 1 2…" at bounding box center [155, 279] width 261 height 539
click at [269, 550] on button "يتأكد" at bounding box center [269, 543] width 31 height 11
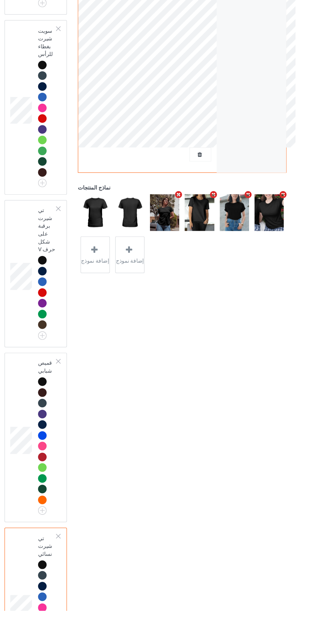
scroll to position [253, 0]
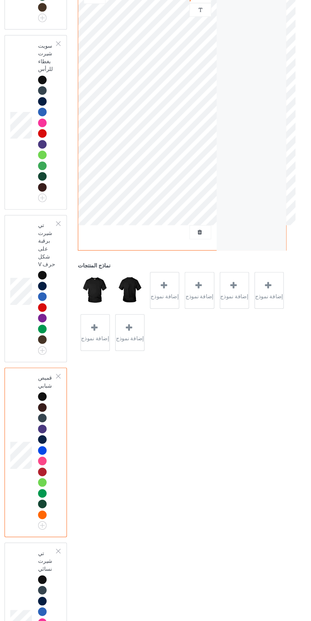
scroll to position [269, 0]
click at [53, 317] on td at bounding box center [54, 295] width 19 height 115
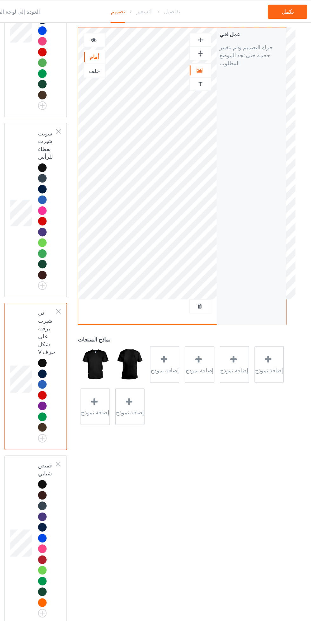
scroll to position [256, 0]
click at [57, 205] on td at bounding box center [54, 172] width 19 height 137
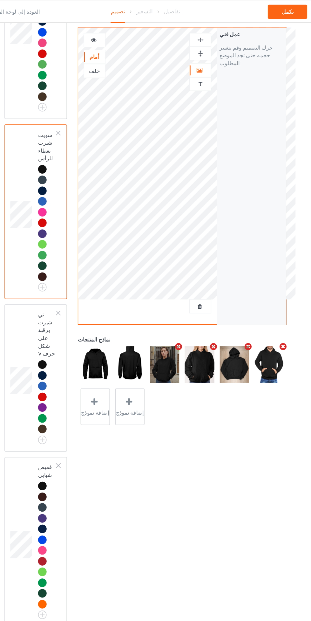
scroll to position [256, 0]
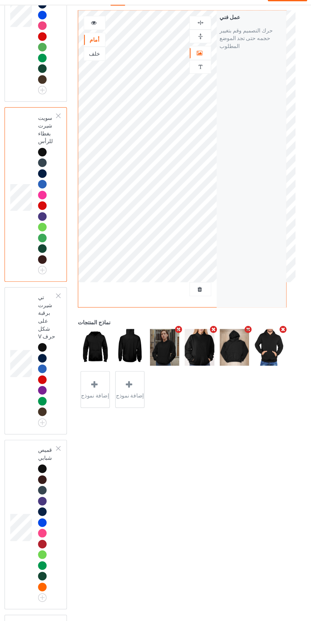
click at [56, 320] on td at bounding box center [54, 308] width 19 height 115
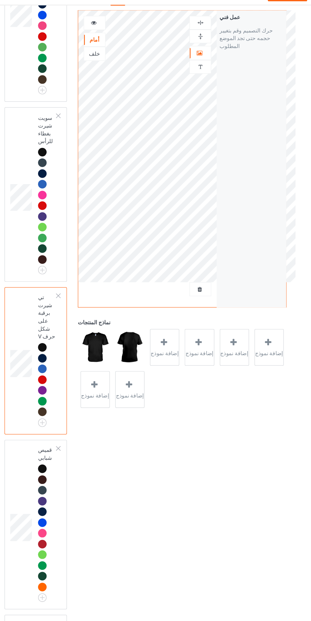
click at [171, 300] on font "إضافة نموذج" at bounding box center [171, 301] width 23 height 5
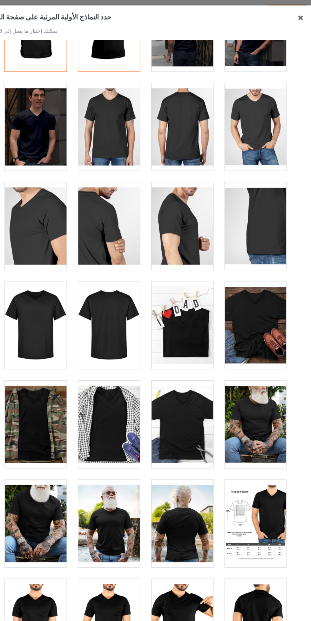
scroll to position [50, 0]
click at [253, 106] on div at bounding box center [245, 103] width 50 height 71
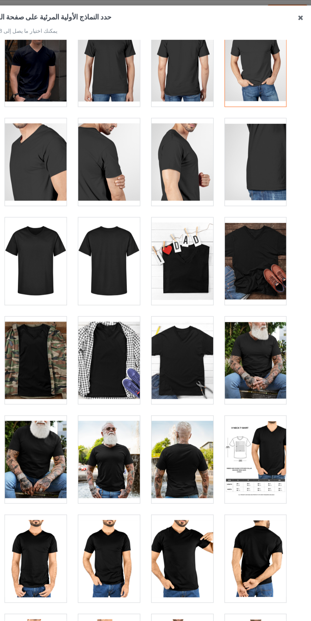
click at [126, 45] on div at bounding box center [126, 51] width 50 height 71
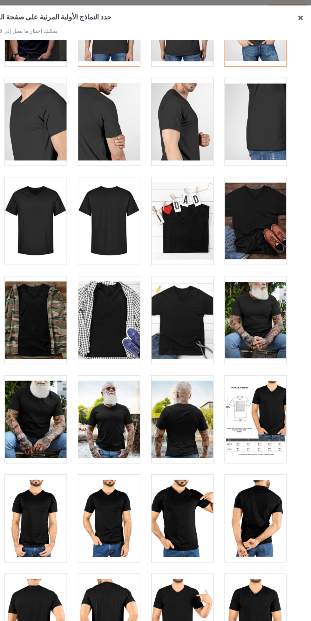
scroll to position [136, 0]
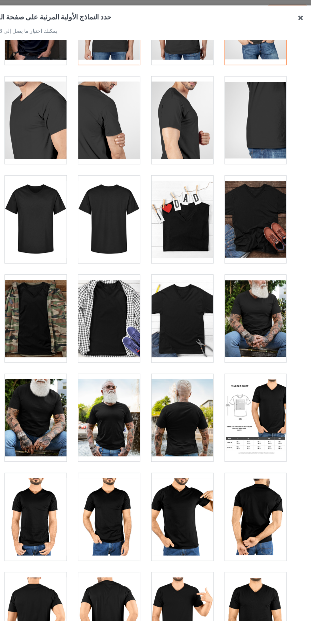
click at [73, 96] on div at bounding box center [66, 97] width 50 height 71
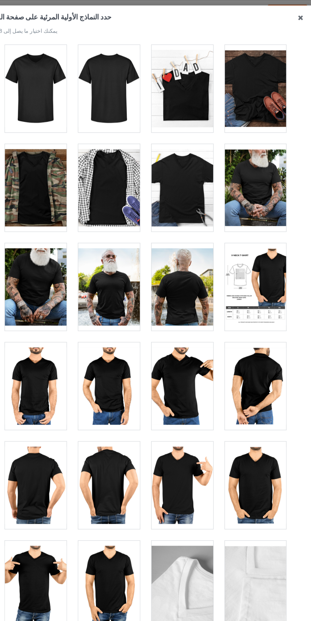
scroll to position [245, 0]
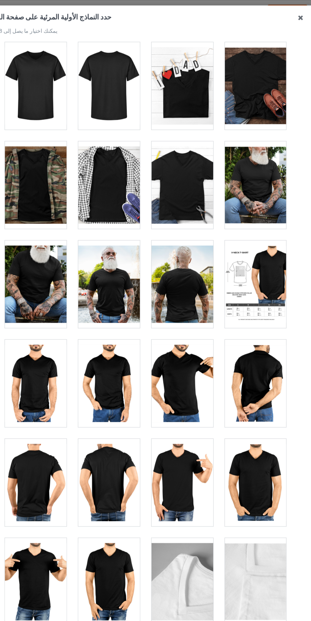
click at [125, 149] on div at bounding box center [126, 150] width 50 height 71
click at [129, 141] on div at bounding box center [126, 150] width 50 height 71
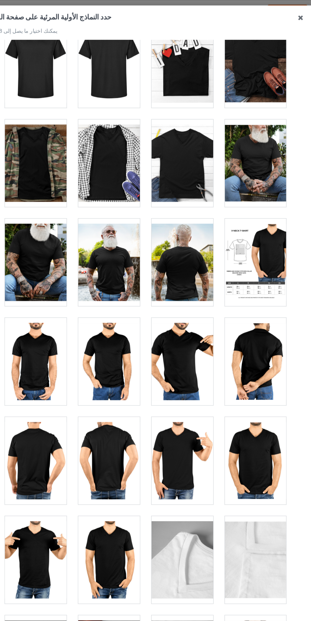
click at [123, 125] on div at bounding box center [126, 132] width 50 height 71
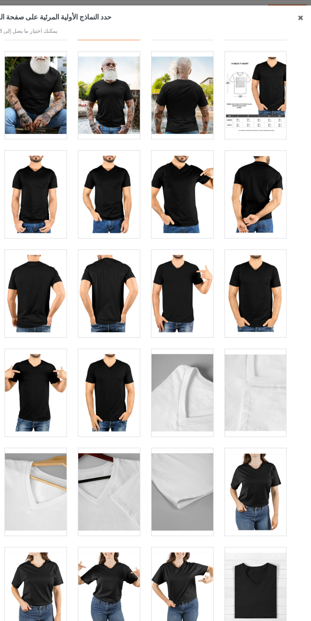
scroll to position [410, 0]
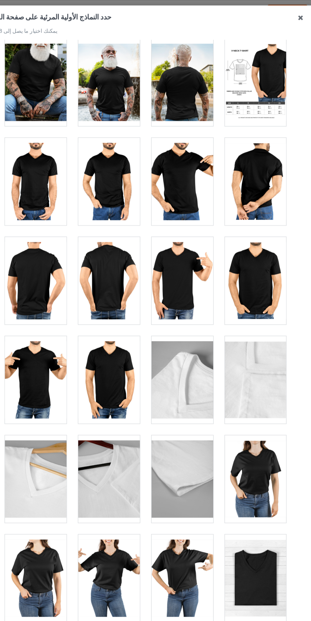
click at [128, 315] on div at bounding box center [126, 309] width 50 height 71
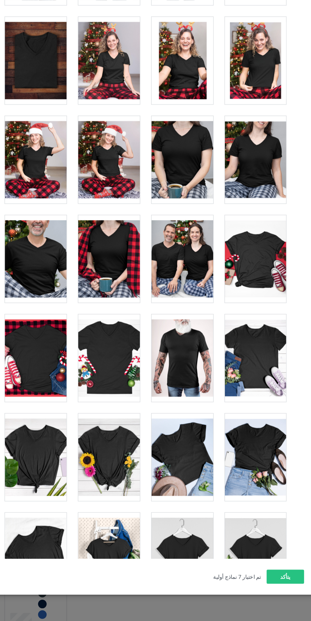
scroll to position [253, 0]
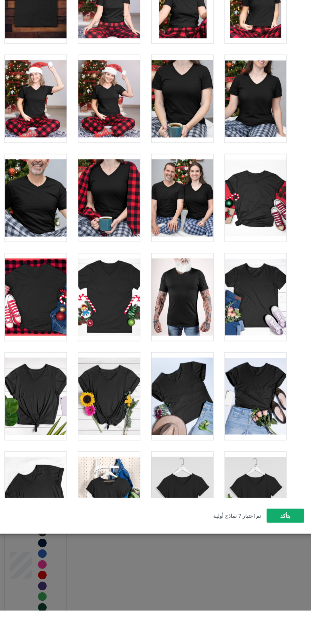
click at [273, 547] on font "يتأكد" at bounding box center [270, 543] width 8 height 5
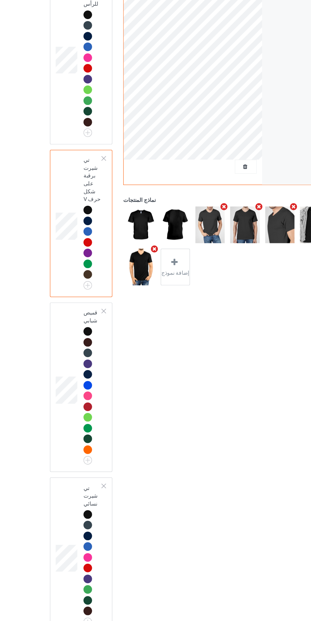
scroll to position [268, 0]
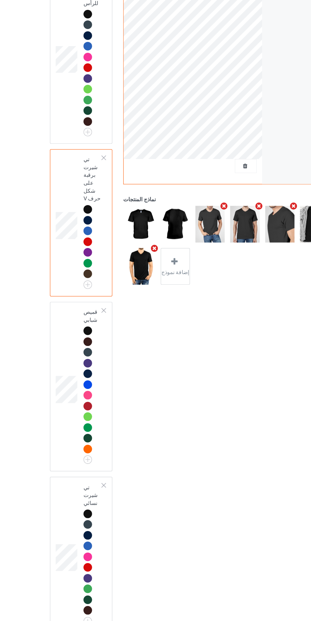
click at [68, 380] on div at bounding box center [72, 384] width 9 height 9
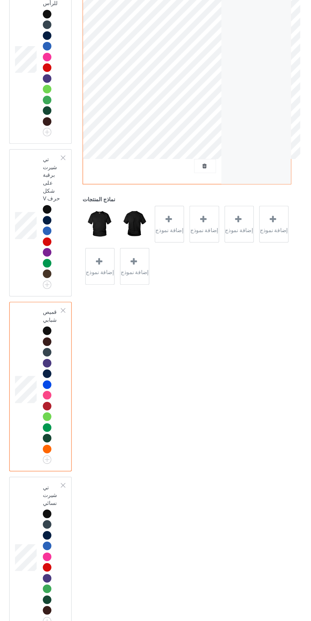
click at [177, 296] on div "إضافة نموذج" at bounding box center [171, 297] width 24 height 30
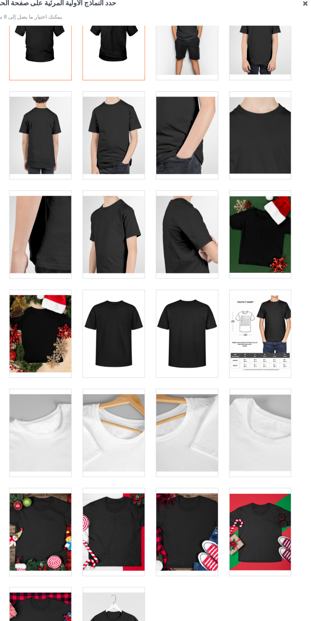
scroll to position [253, 0]
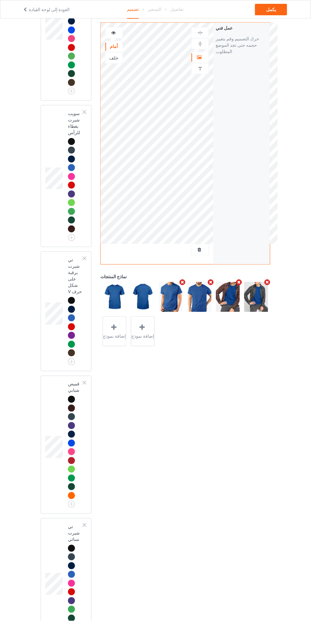
scroll to position [253, 0]
click at [85, 381] on div at bounding box center [84, 383] width 4 height 4
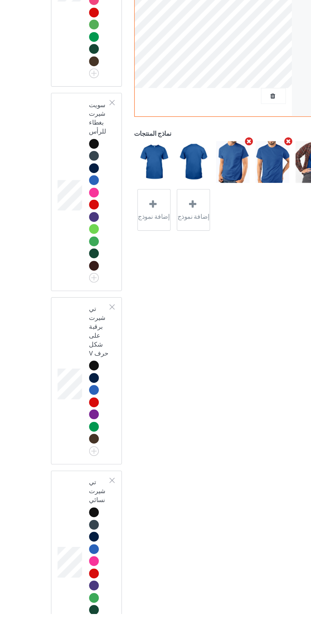
scroll to position [110, 0]
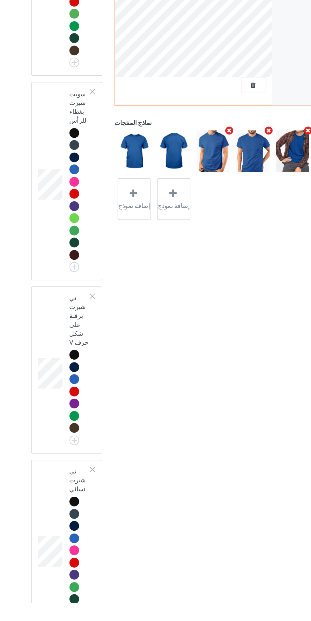
click at [63, 408] on td at bounding box center [54, 454] width 19 height 115
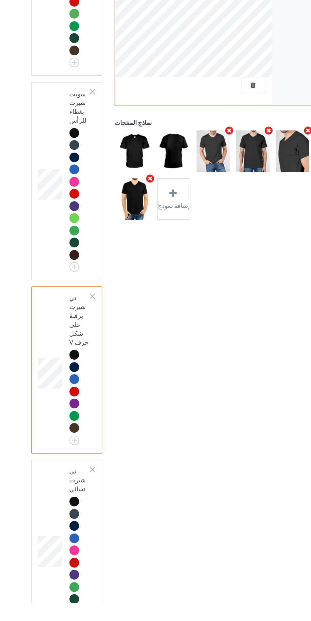
click at [59, 524] on td at bounding box center [54, 582] width 19 height 122
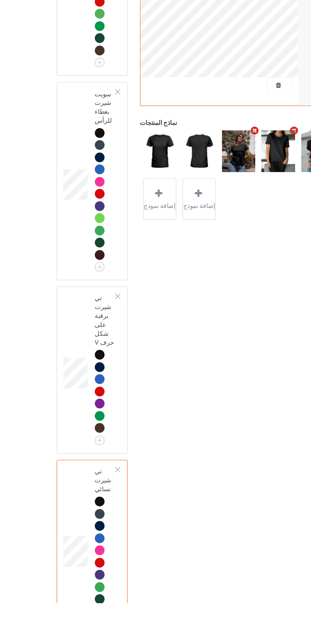
click at [114, 334] on font "إضافة نموذج" at bounding box center [114, 336] width 23 height 5
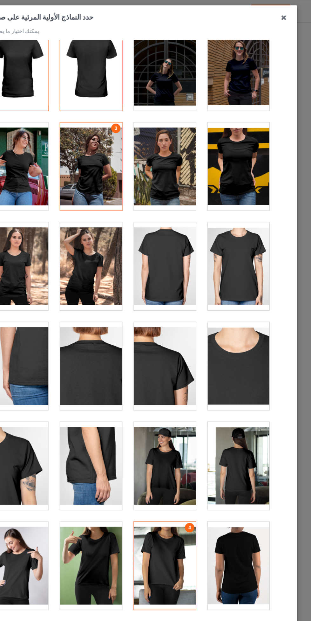
scroll to position [23, 0]
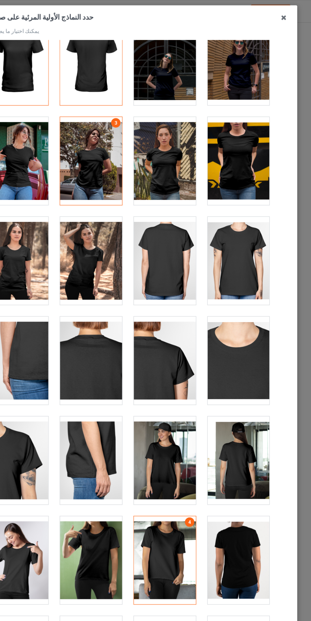
click at [251, 129] on div at bounding box center [245, 130] width 50 height 71
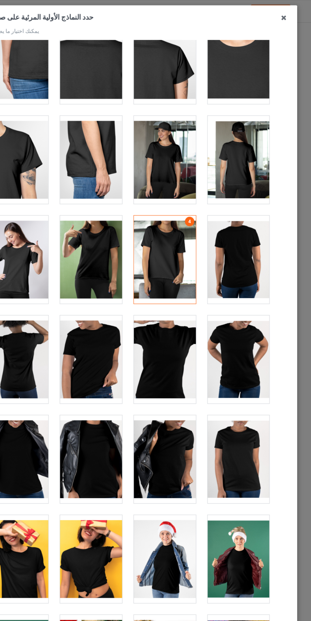
scroll to position [280, 0]
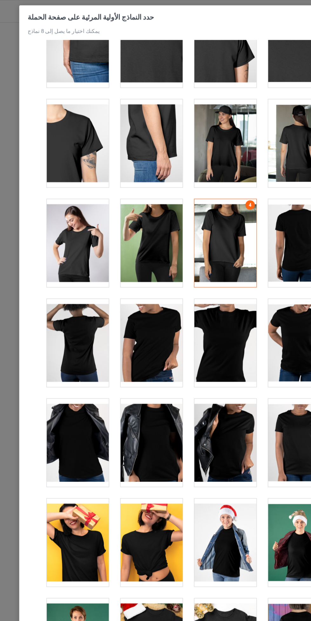
click at [186, 281] on div at bounding box center [185, 277] width 50 height 71
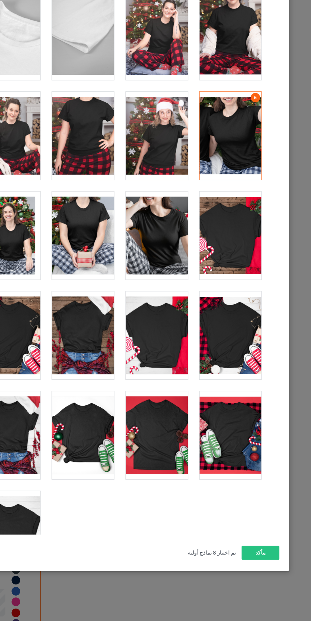
scroll to position [110, 0]
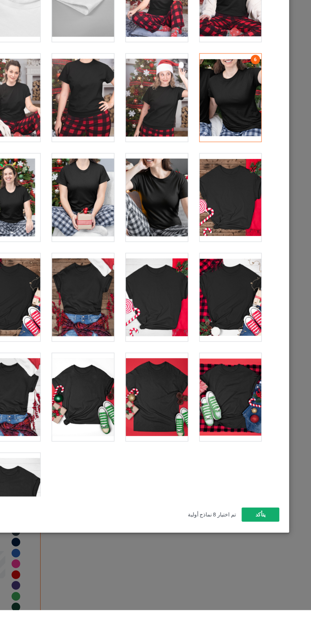
click at [275, 550] on button "يتأكد" at bounding box center [269, 543] width 31 height 11
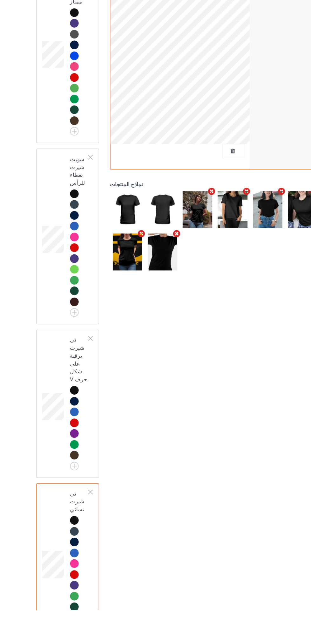
click at [65, 407] on td "تي شيرت برقبة على شكل حرف V" at bounding box center [76, 454] width 22 height 115
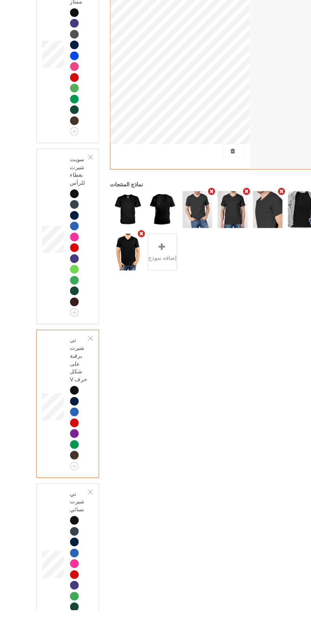
click at [143, 330] on icon at bounding box center [142, 327] width 8 height 7
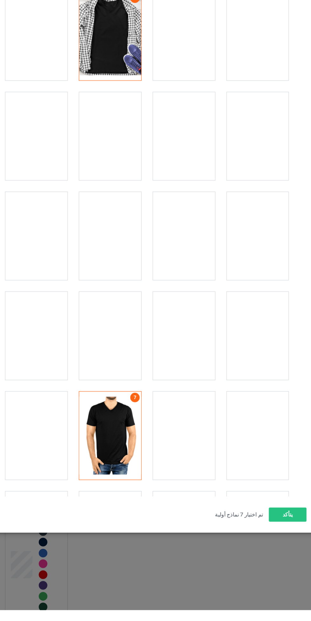
scroll to position [241, 0]
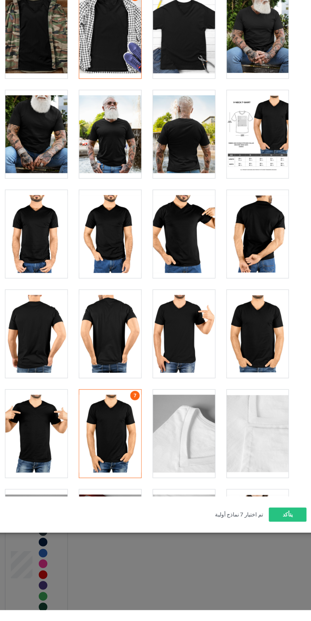
click at [87, 291] on div at bounding box center [66, 316] width 50 height 71
click at [280, 550] on button "يتأكد" at bounding box center [269, 543] width 31 height 11
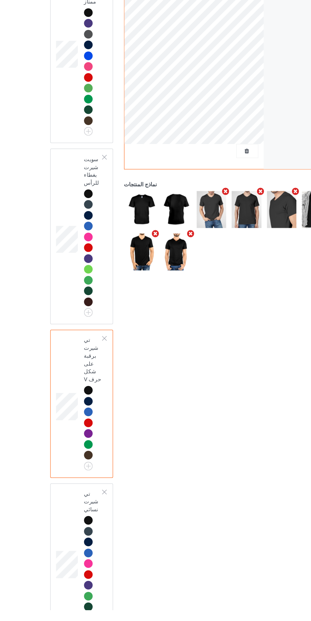
click at [66, 250] on td "سويت شيرت بغطاء للرأس" at bounding box center [76, 318] width 22 height 137
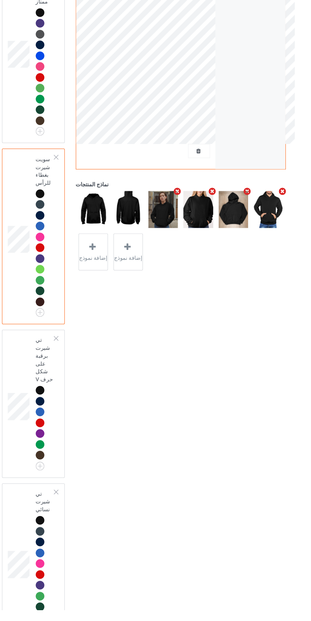
click at [120, 330] on div "إضافة نموذج" at bounding box center [115, 332] width 24 height 30
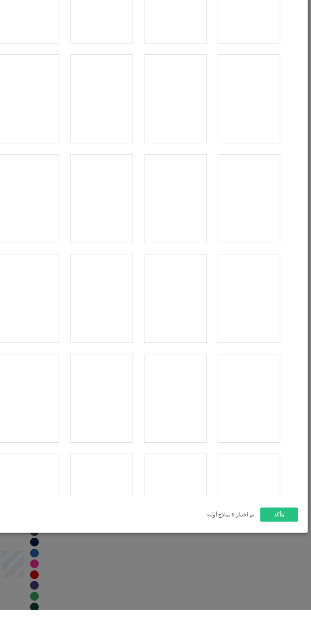
scroll to position [835, 0]
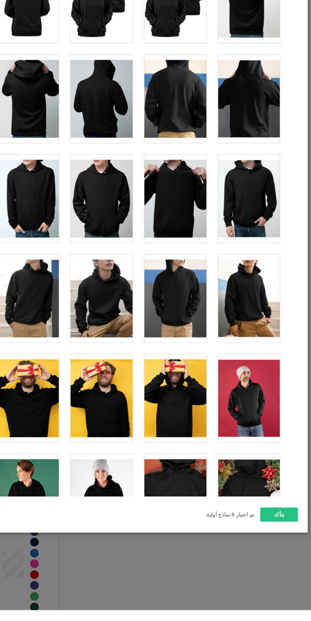
click at [82, 366] on div at bounding box center [66, 368] width 50 height 71
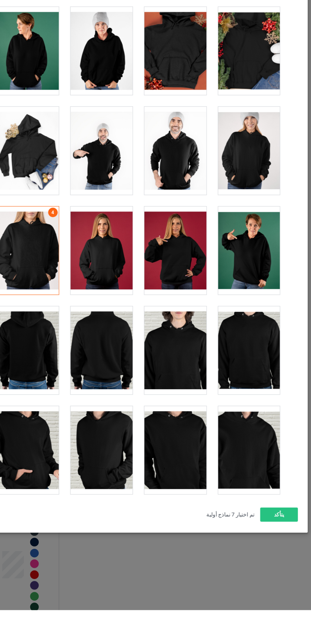
scroll to position [1204, 0]
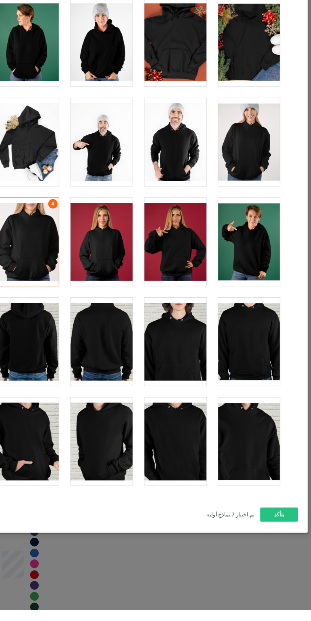
click at [244, 401] on div at bounding box center [245, 403] width 50 height 71
click at [280, 550] on button "يتأكد" at bounding box center [269, 543] width 31 height 11
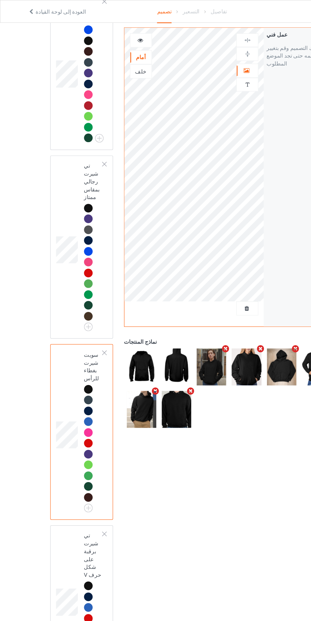
scroll to position [78, 0]
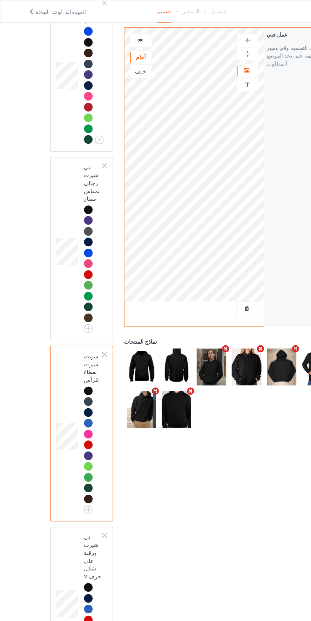
click at [68, 136] on font "تي شيرت رجالي بمقاس ممتاز" at bounding box center [74, 148] width 13 height 31
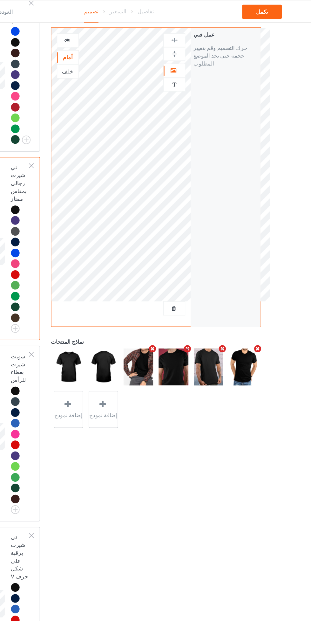
scroll to position [78, 0]
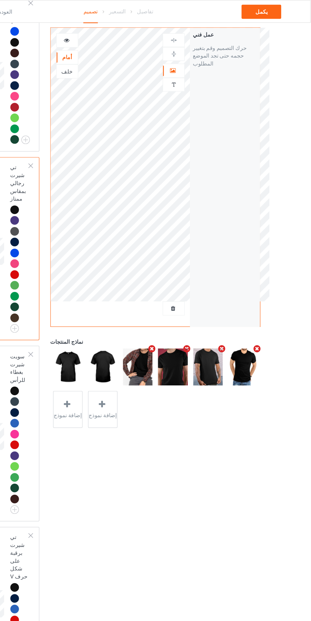
click at [113, 331] on div at bounding box center [114, 328] width 9 height 9
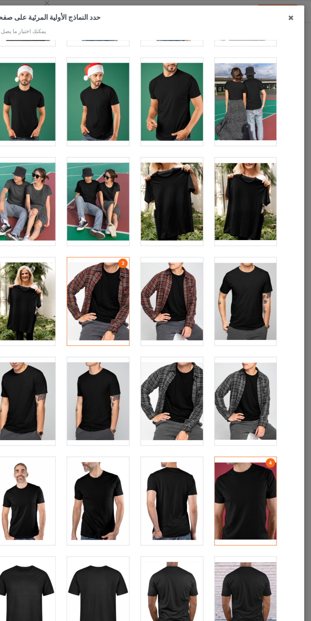
scroll to position [476, 0]
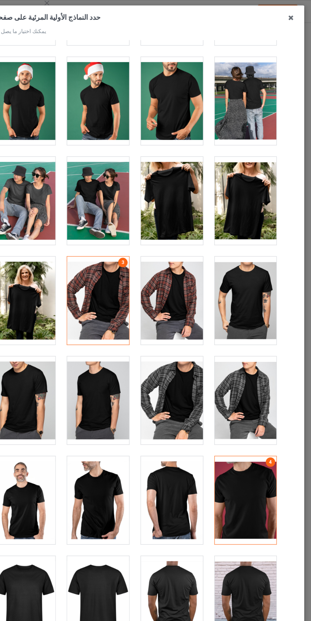
click at [124, 323] on div at bounding box center [126, 324] width 50 height 71
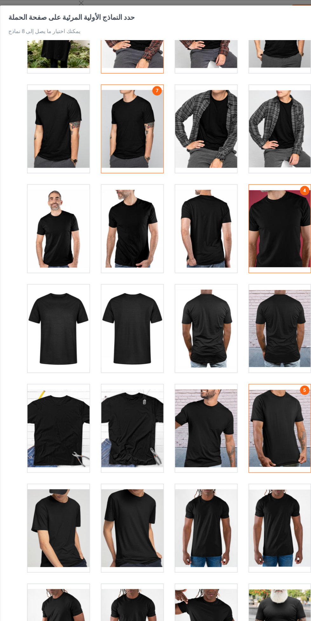
scroll to position [698, 0]
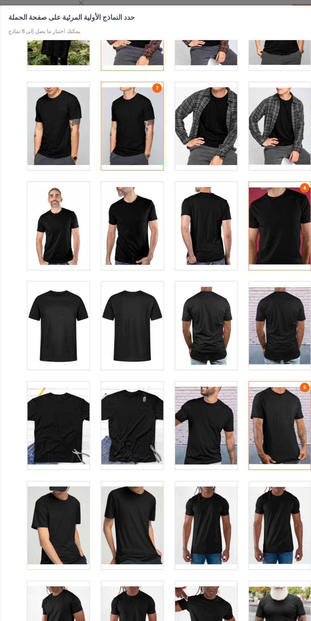
click at [192, 351] on div at bounding box center [185, 344] width 50 height 71
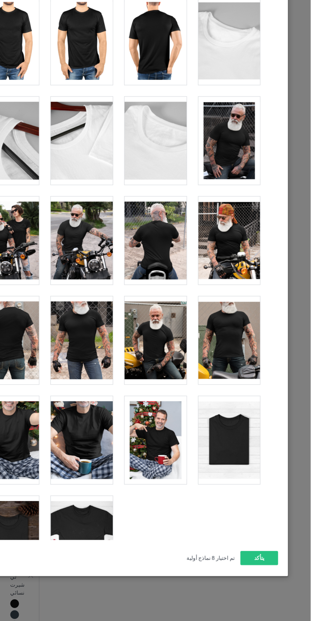
scroll to position [78, 0]
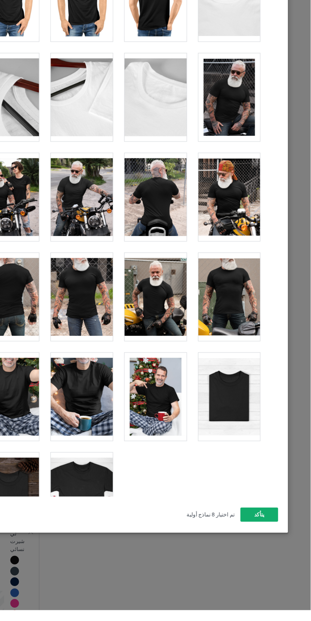
click at [282, 550] on button "يتأكد" at bounding box center [269, 543] width 31 height 11
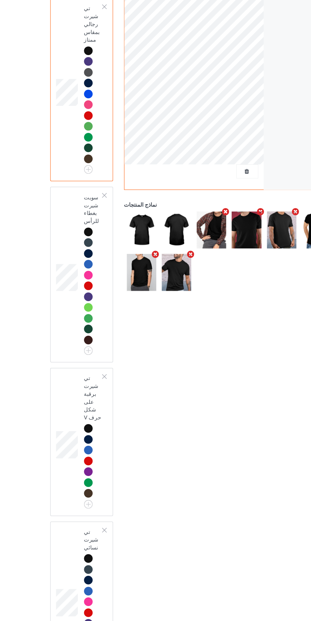
scroll to position [96, 0]
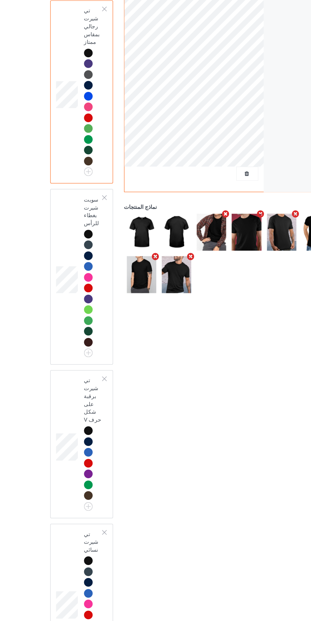
click at [64, 274] on td at bounding box center [54, 333] width 19 height 137
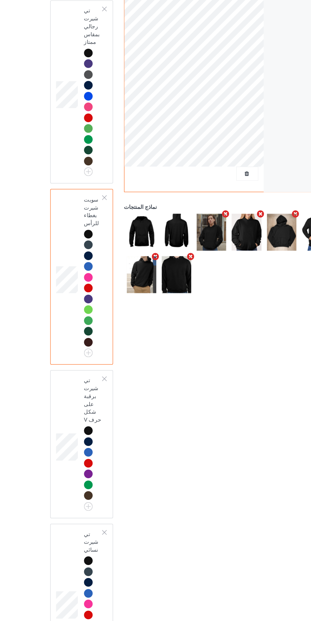
scroll to position [96, 0]
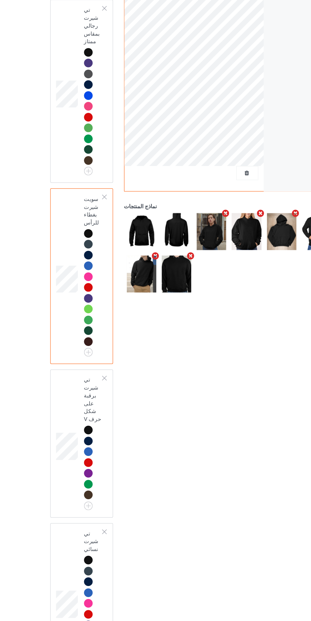
click at [69, 454] on div at bounding box center [71, 457] width 7 height 7
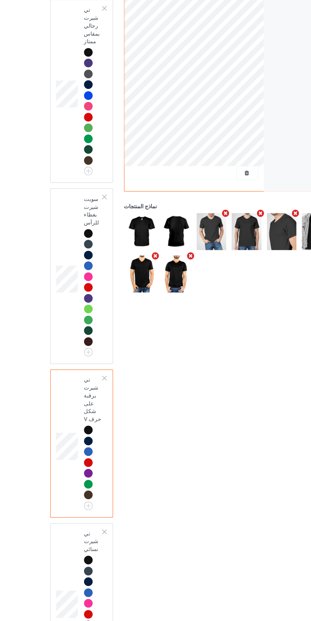
click at [53, 536] on td at bounding box center [54, 597] width 19 height 122
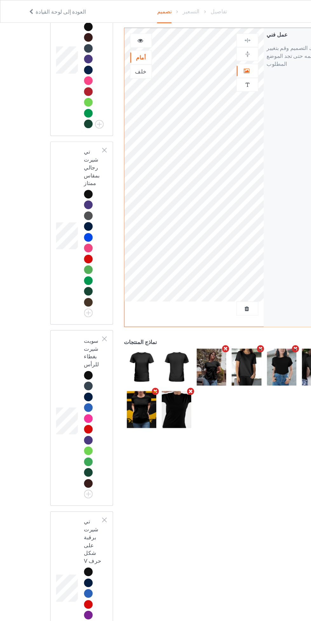
scroll to position [89, 0]
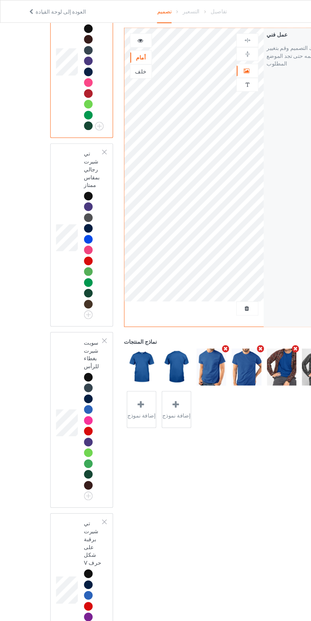
click at [60, 153] on td at bounding box center [54, 190] width 19 height 143
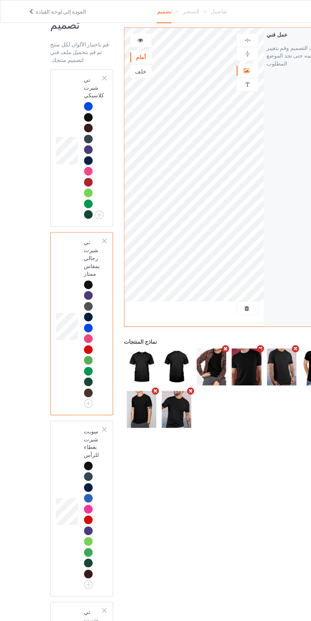
scroll to position [14, 0]
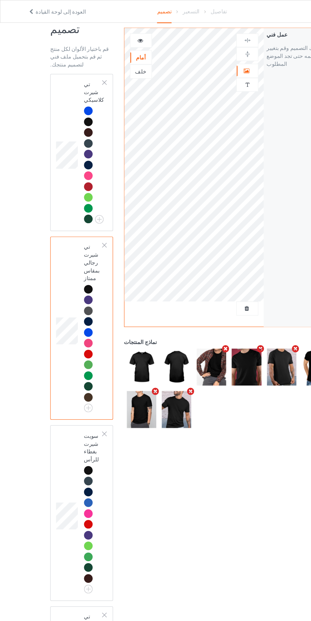
click at [69, 104] on div at bounding box center [71, 107] width 7 height 7
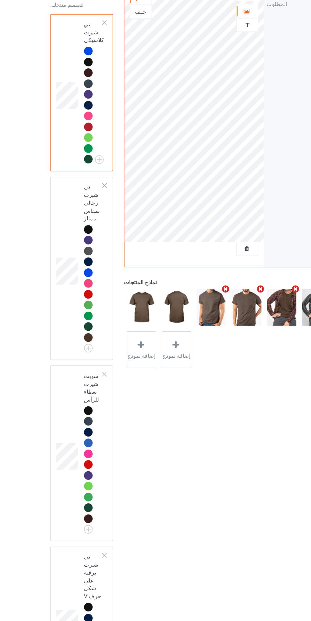
scroll to position [14, 0]
click at [120, 323] on div "إضافة نموذج" at bounding box center [115, 332] width 24 height 30
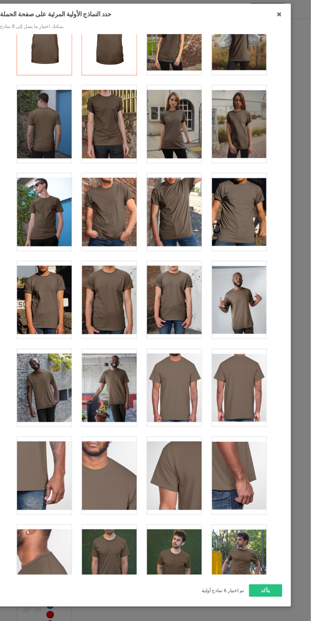
scroll to position [0, 0]
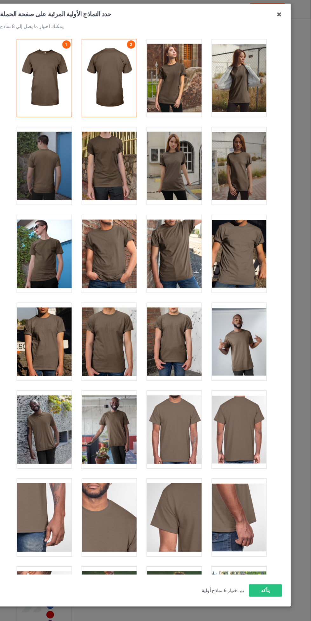
click at [193, 159] on div at bounding box center [185, 153] width 50 height 71
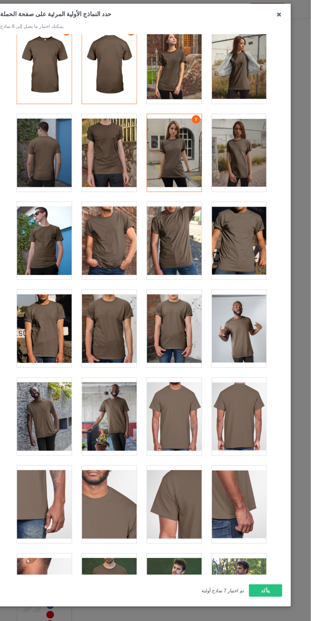
scroll to position [14, 0]
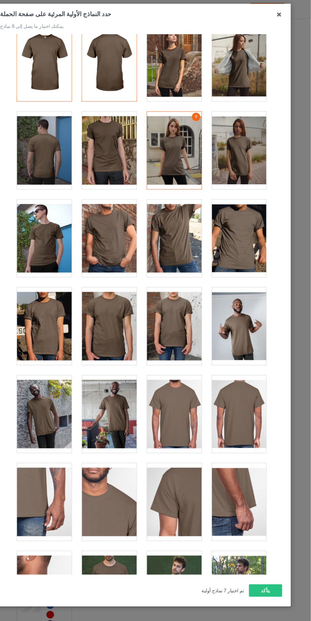
click at [199, 138] on div at bounding box center [185, 139] width 50 height 71
click at [179, 67] on div at bounding box center [185, 58] width 50 height 71
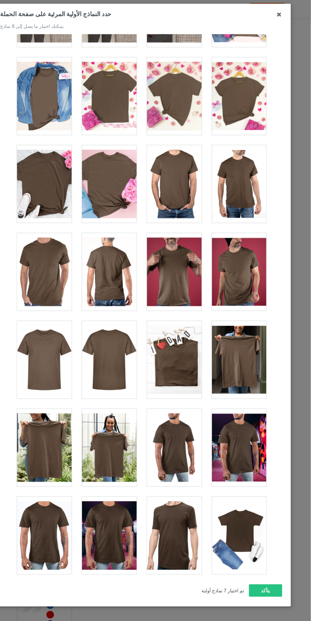
scroll to position [2570, 0]
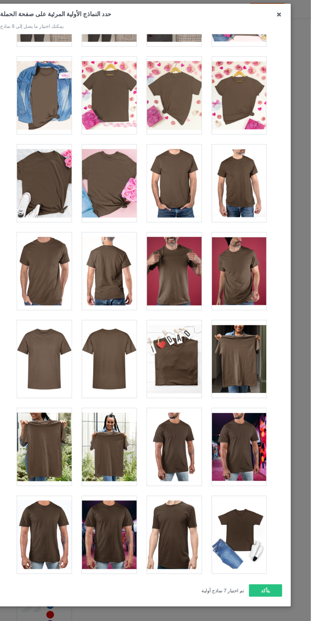
click at [128, 161] on div at bounding box center [126, 169] width 50 height 71
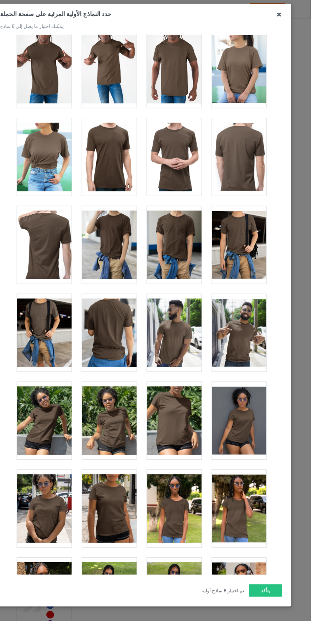
click at [82, 133] on div at bounding box center [66, 145] width 50 height 71
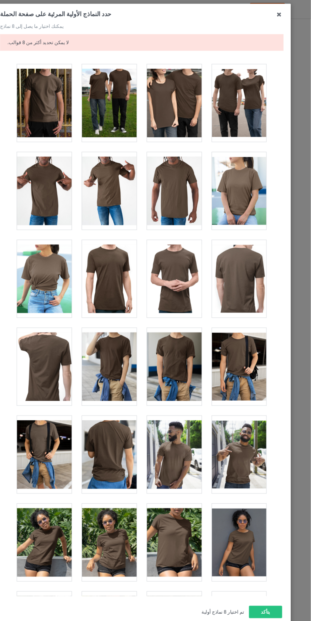
scroll to position [3394, 0]
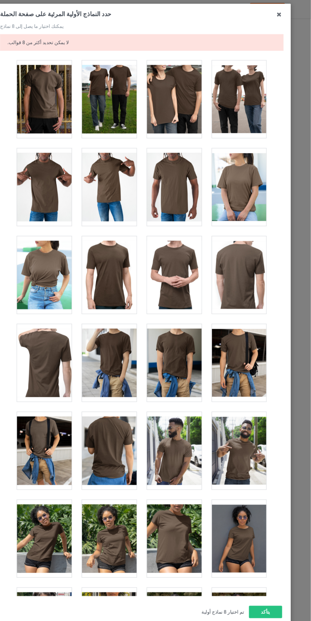
click at [71, 235] on div at bounding box center [66, 253] width 50 height 71
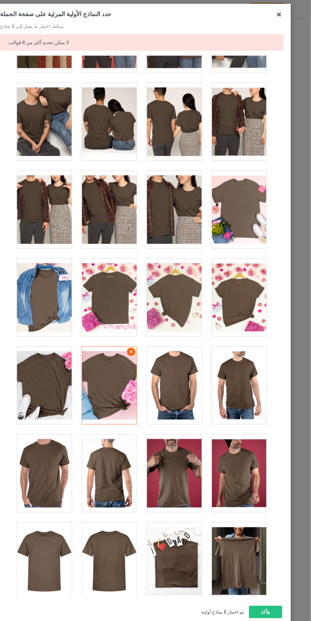
scroll to position [2406, 0]
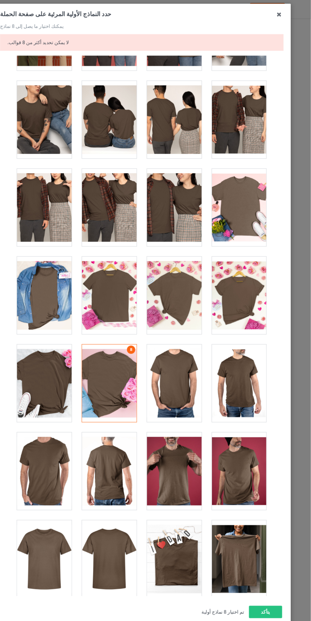
click at [146, 320] on link "8" at bounding box center [146, 323] width 8 height 8
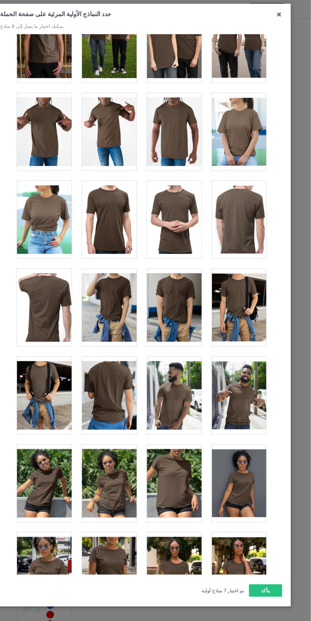
scroll to position [3428, 0]
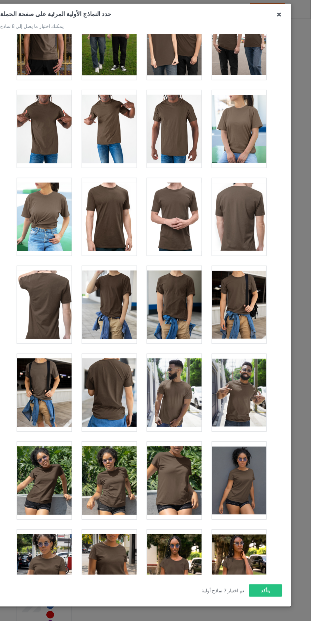
click at [74, 188] on div at bounding box center [66, 200] width 50 height 71
click at [279, 550] on button "يتأكد" at bounding box center [269, 543] width 31 height 11
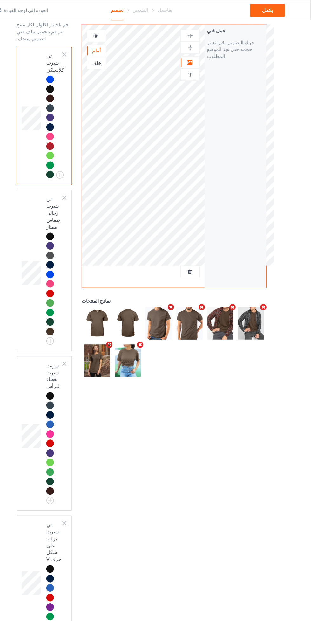
scroll to position [28, 0]
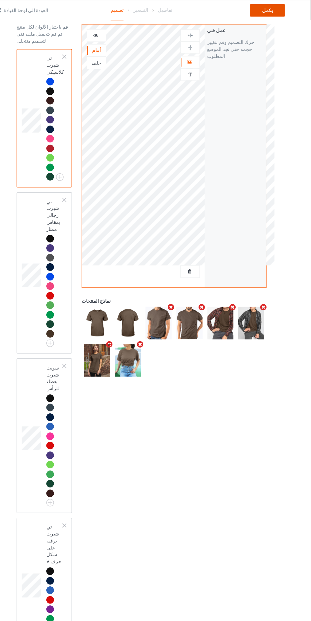
click at [272, 9] on font "يكمل" at bounding box center [272, 9] width 10 height 5
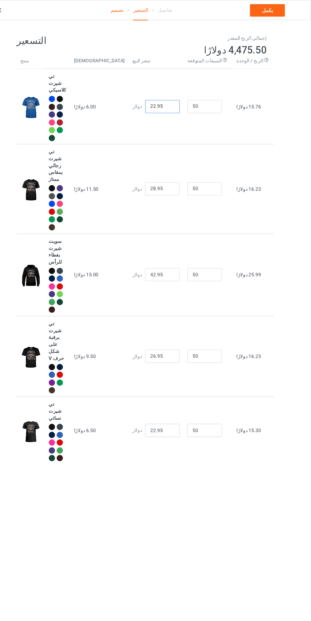
click at [164, 92] on input "22.95" at bounding box center [175, 98] width 32 height 12
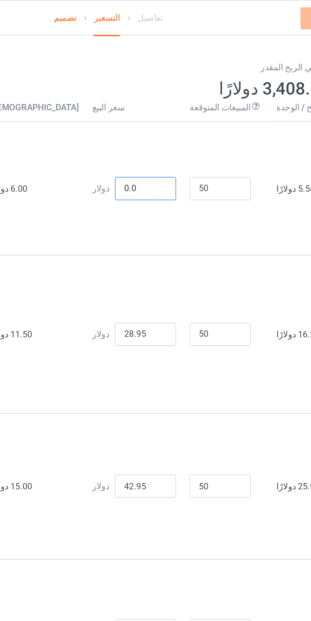
click at [160, 92] on input "0.0" at bounding box center [175, 98] width 32 height 12
click at [164, 92] on input "160.0" at bounding box center [175, 98] width 32 height 12
click at [171, 92] on input "16.0" at bounding box center [175, 98] width 32 height 12
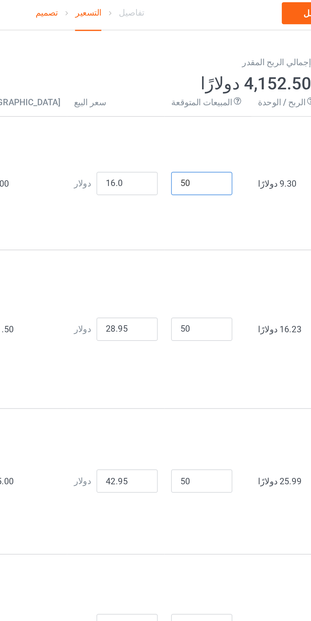
click at [205, 92] on input "50" at bounding box center [214, 98] width 32 height 12
type input "16.00"
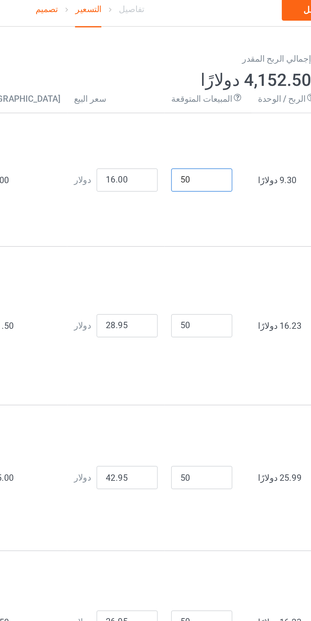
type input "5"
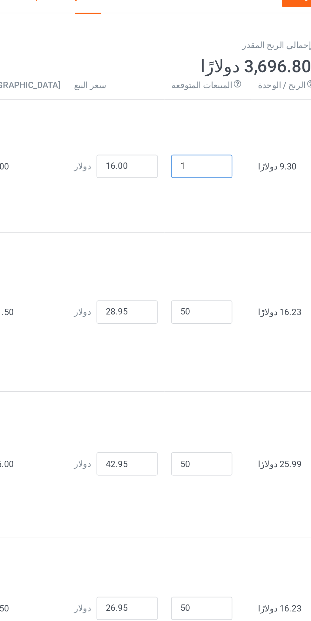
type input "1"
click at [204, 168] on input "50" at bounding box center [214, 174] width 32 height 12
type input "5"
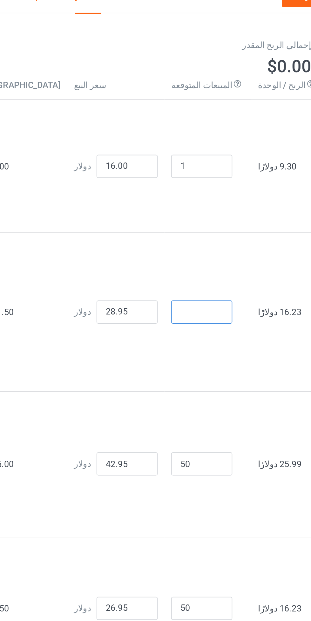
type input "1"
click at [206, 247] on input "50" at bounding box center [214, 253] width 32 height 12
type input "5"
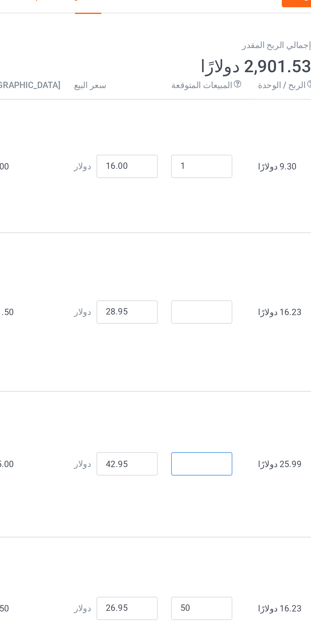
type input "1"
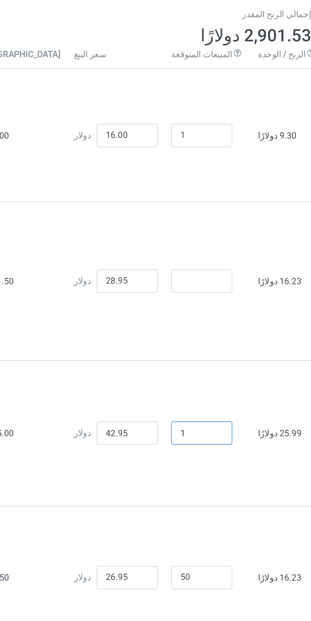
type input "1"
click at [206, 322] on input "50" at bounding box center [214, 328] width 32 height 12
type input "5"
type input "1"
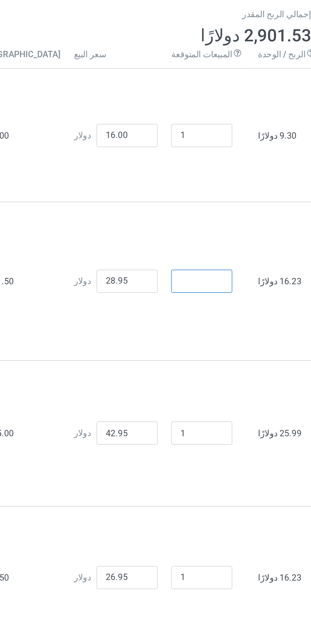
click at [204, 168] on input "number" at bounding box center [214, 174] width 32 height 12
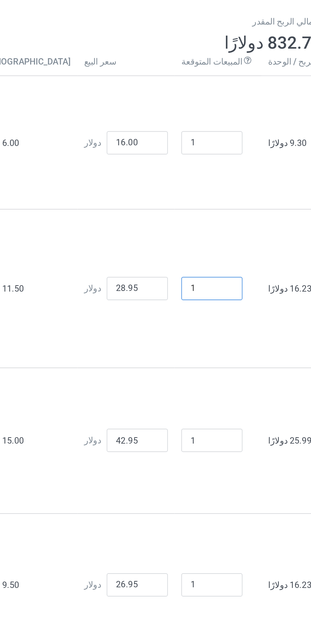
type input "1"
click at [160, 168] on input "28.95" at bounding box center [175, 174] width 32 height 12
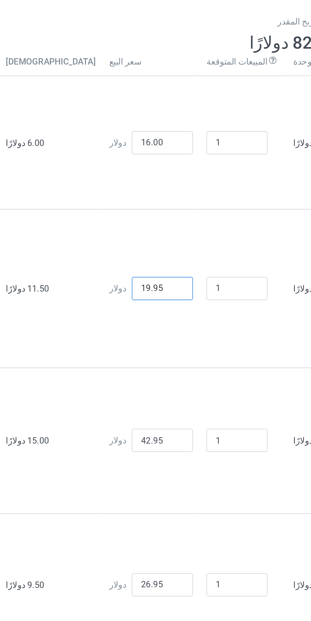
click at [172, 168] on input "19.95" at bounding box center [175, 174] width 32 height 12
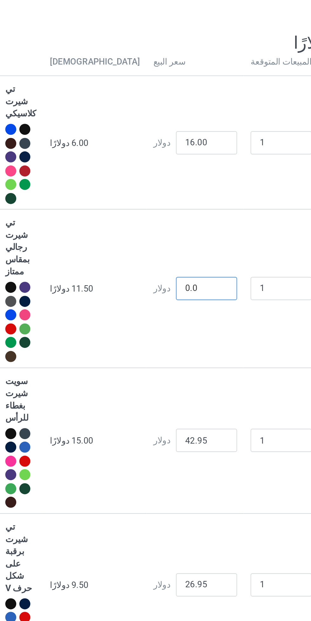
click at [159, 168] on input "0.0" at bounding box center [175, 174] width 32 height 12
click at [168, 168] on input "20.0" at bounding box center [175, 174] width 32 height 12
click at [164, 168] on input "20.0" at bounding box center [175, 174] width 32 height 12
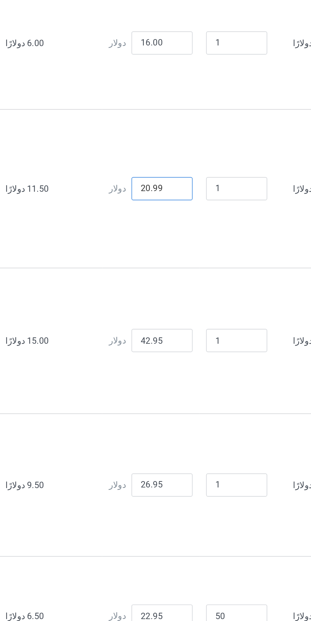
type input "20.99"
click at [161, 247] on input "42.95" at bounding box center [175, 253] width 32 height 12
click at [170, 247] on input "4.95" at bounding box center [175, 253] width 32 height 12
click at [160, 247] on input "0.00" at bounding box center [175, 253] width 32 height 12
click at [164, 247] on input "290.00" at bounding box center [175, 253] width 32 height 12
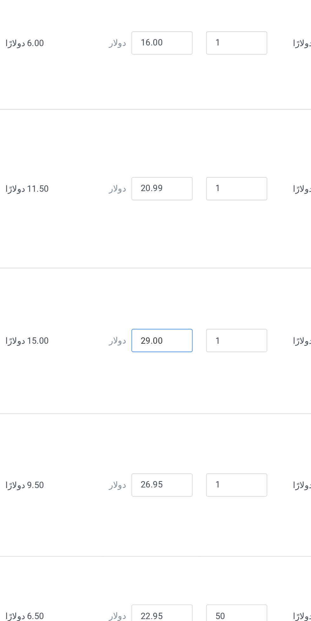
click at [164, 247] on input "29.00" at bounding box center [175, 253] width 32 height 12
click at [166, 247] on input "29.00" at bounding box center [175, 253] width 32 height 12
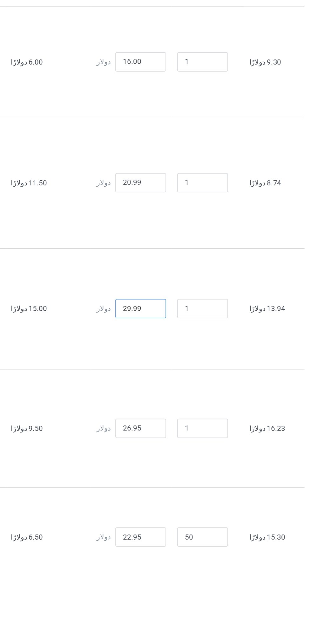
type input "29.99"
click at [206, 390] on input "50" at bounding box center [214, 396] width 32 height 12
type input "5"
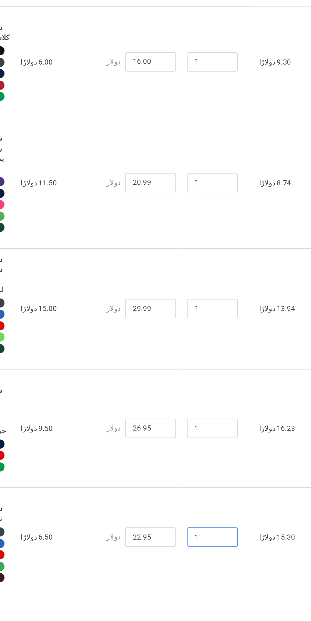
type input "1"
click at [163, 390] on input "22.95" at bounding box center [175, 396] width 32 height 12
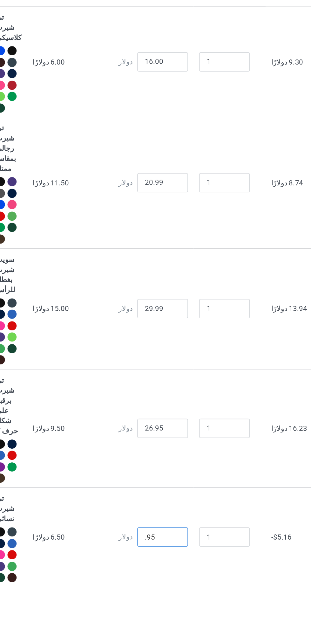
click at [167, 390] on input ".95" at bounding box center [175, 396] width 32 height 12
click at [169, 390] on input "19.95" at bounding box center [175, 396] width 32 height 12
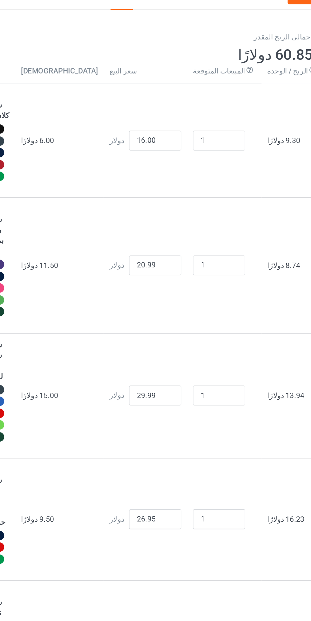
type input "19.99"
click at [163, 92] on input "16.00" at bounding box center [175, 98] width 32 height 12
click at [167, 92] on input "17.00" at bounding box center [175, 98] width 32 height 12
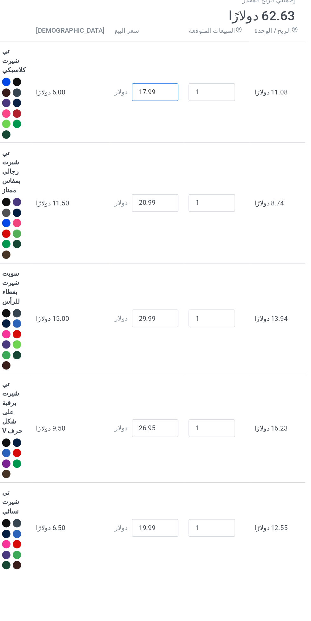
type input "17.99"
click at [217, 92] on input "1" at bounding box center [214, 98] width 32 height 12
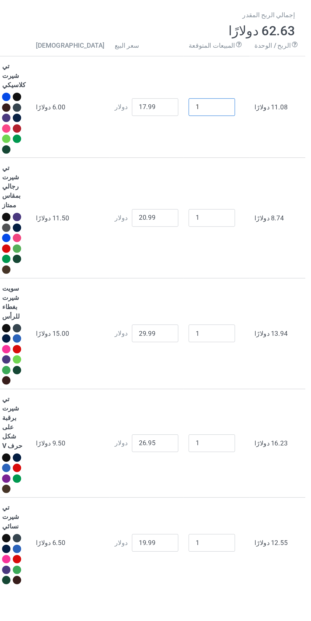
click at [200, 92] on input "1" at bounding box center [214, 98] width 32 height 12
type input "50"
click at [209, 168] on input "1" at bounding box center [214, 174] width 32 height 12
type input "50"
click at [206, 247] on input "1" at bounding box center [214, 253] width 32 height 12
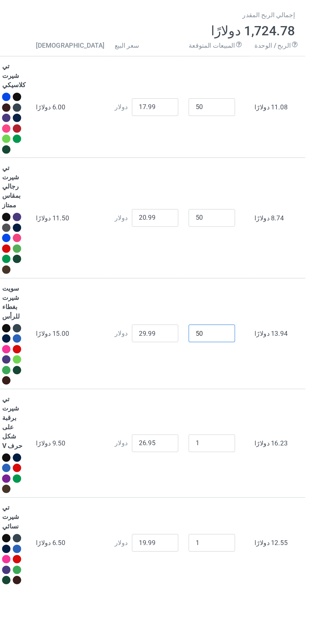
type input "50"
click at [206, 322] on input "1" at bounding box center [214, 328] width 32 height 12
type input "50"
click at [205, 390] on input "1" at bounding box center [214, 396] width 32 height 12
type input "50"
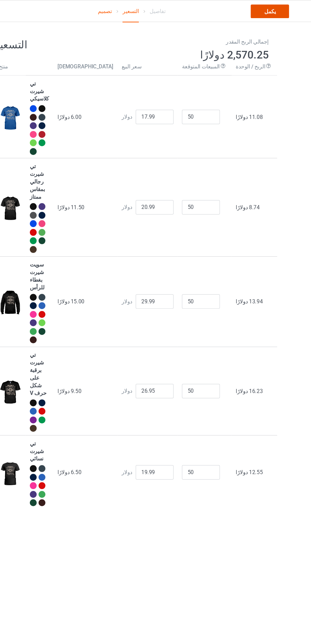
click at [279, 10] on link "يكمل" at bounding box center [271, 9] width 32 height 11
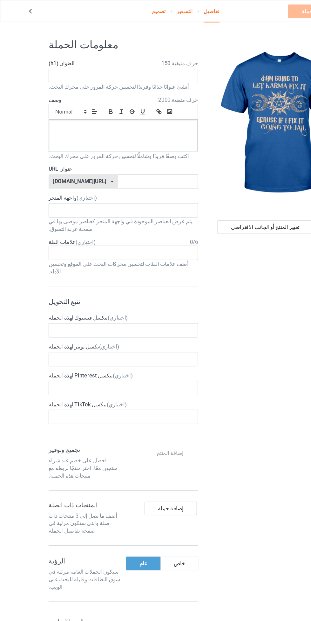
click at [109, 53] on label "العنوان (h1) 150 حرف متبقية" at bounding box center [103, 53] width 125 height 6
click at [97, 64] on input "text" at bounding box center [103, 64] width 125 height 12
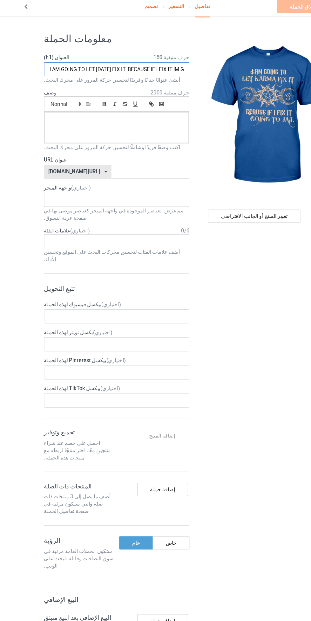
scroll to position [0, 30]
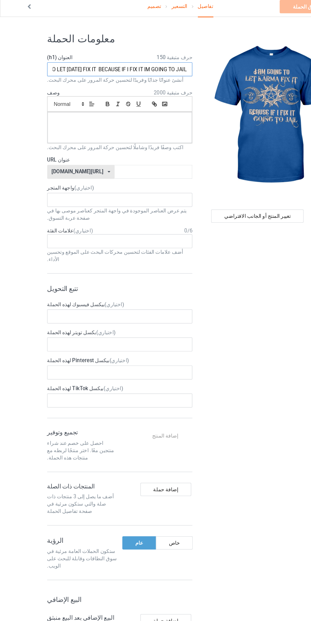
type input "I AM GOING TO LET [DATE] FIX IT BECAUSE IF I FIX IT IM GOING TO JAIL"
click at [114, 118] on div at bounding box center [103, 114] width 125 height 27
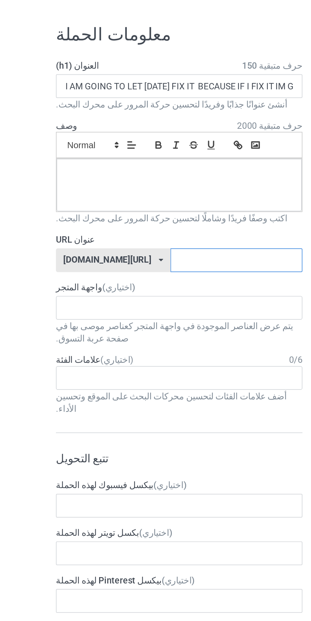
click at [118, 150] on input "text" at bounding box center [132, 152] width 67 height 12
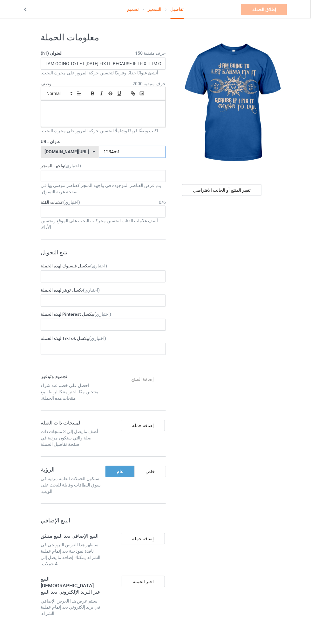
type input "1234mf"
click at [70, 109] on p at bounding box center [103, 108] width 115 height 6
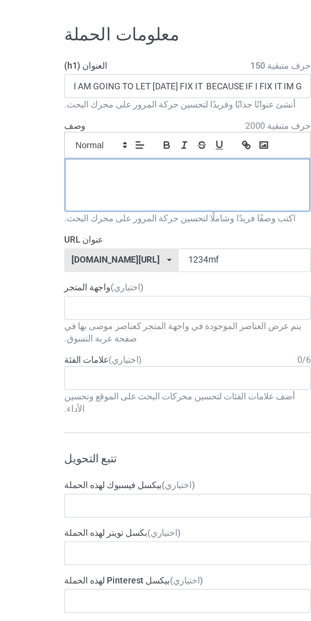
click at [59, 120] on div at bounding box center [103, 114] width 125 height 27
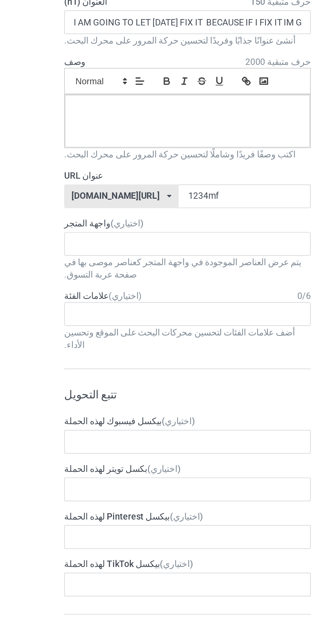
click at [73, 94] on icon at bounding box center [72, 94] width 6 height 6
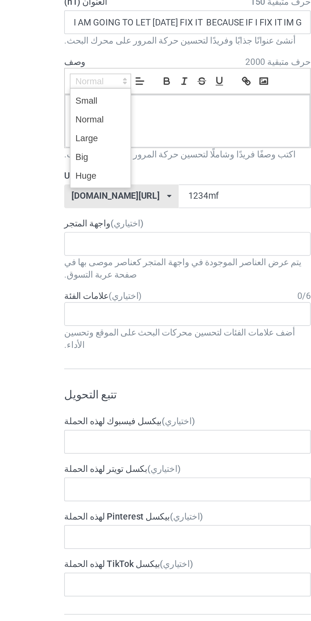
click at [24, 144] on div "تصميم التسعير تفاصيل إطلاق الحملة الرجاء إدخال وصف الحملة معلومات الحملة العنوا…" at bounding box center [155, 406] width 311 height 776
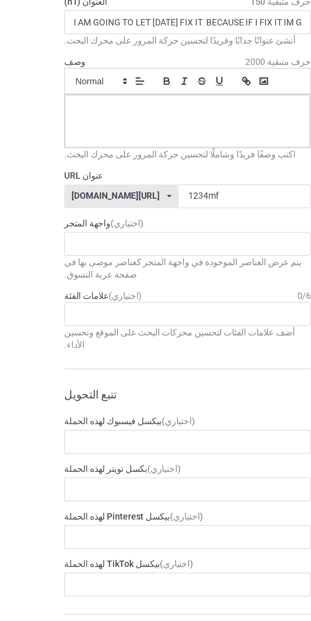
click at [79, 93] on icon at bounding box center [79, 94] width 6 height 6
click at [93, 94] on icon "button" at bounding box center [93, 94] width 6 height 6
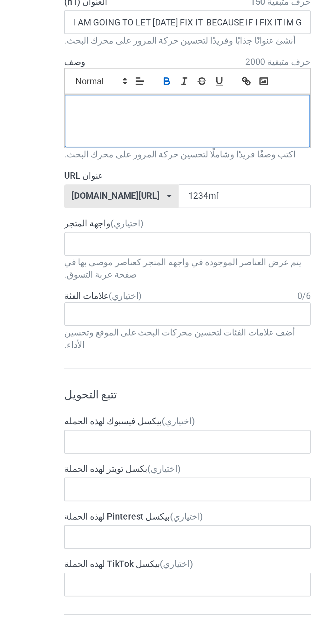
click at [65, 116] on div "﻿" at bounding box center [103, 114] width 125 height 27
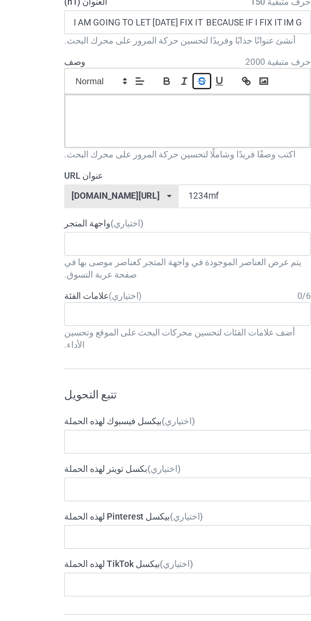
click at [106, 94] on button "button" at bounding box center [110, 94] width 9 height 8
click at [62, 97] on span at bounding box center [59, 94] width 31 height 8
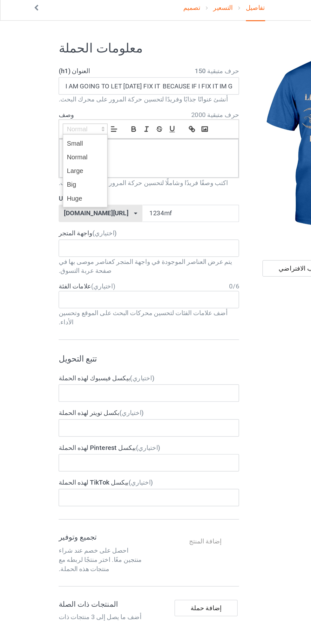
click at [196, 316] on div "تغيير المنتج أو الجانب الافتراضي" at bounding box center [223, 406] width 105 height 758
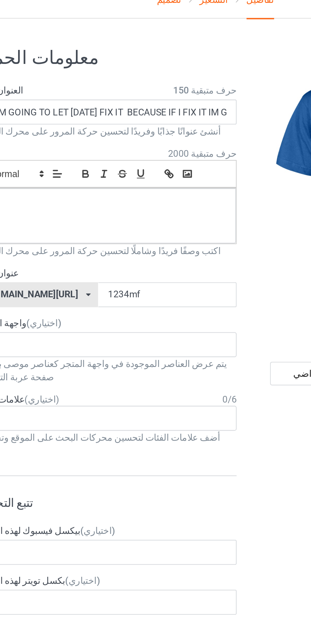
click at [146, 143] on label "عنوان URL" at bounding box center [103, 141] width 125 height 6
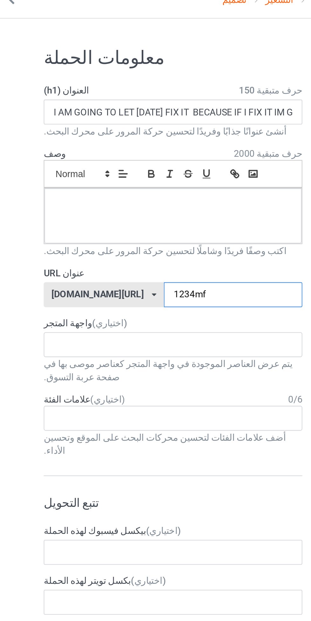
click at [127, 152] on input "1234mf" at bounding box center [132, 152] width 67 height 12
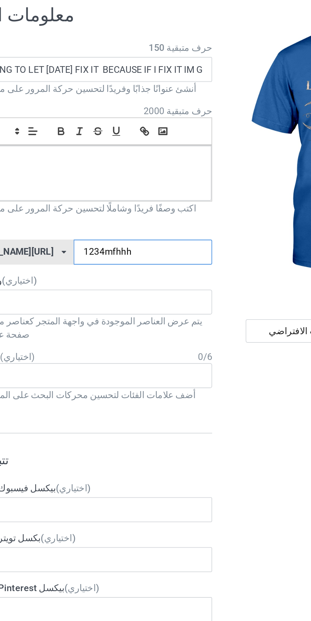
type input "1234mfhhh"
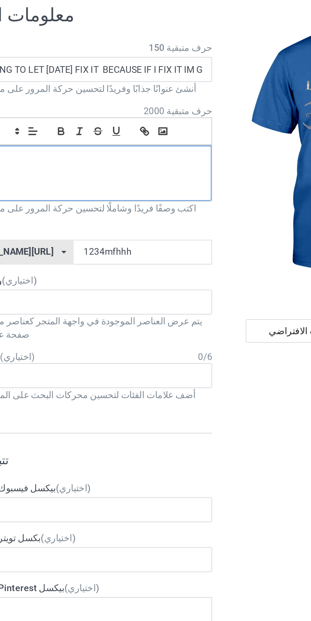
click at [138, 117] on div at bounding box center [103, 114] width 125 height 27
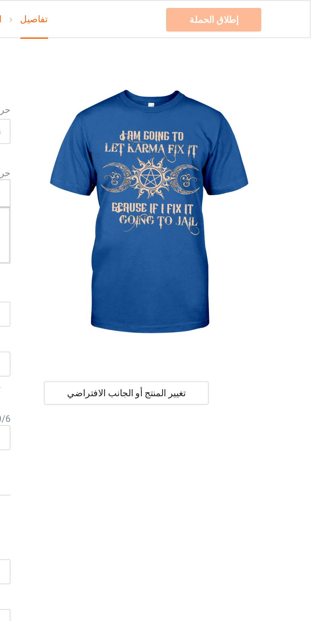
click at [286, 143] on img at bounding box center [232, 103] width 115 height 143
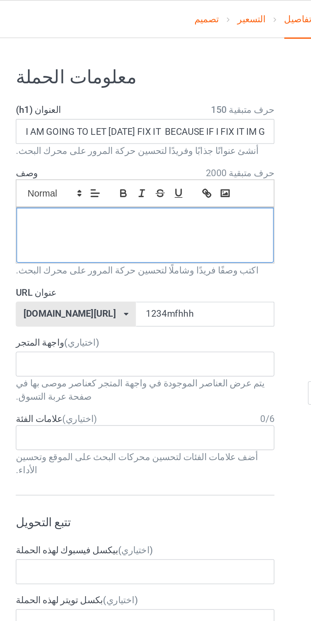
click at [141, 108] on p at bounding box center [103, 108] width 115 height 6
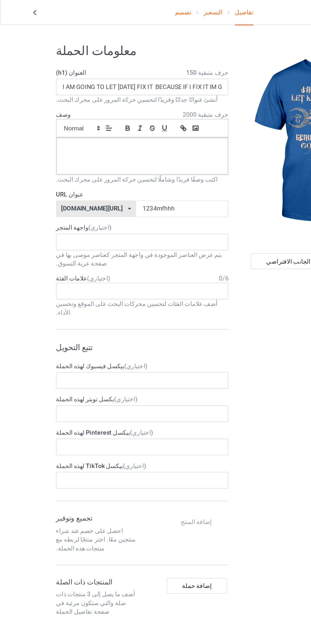
click at [66, 90] on span at bounding box center [59, 94] width 31 height 8
click at [49, 101] on span at bounding box center [58, 104] width 25 height 10
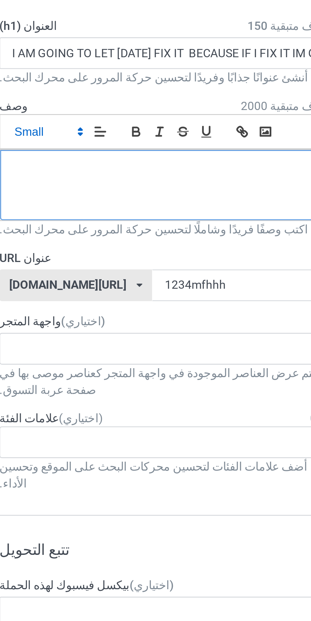
click at [66, 101] on div "﻿" at bounding box center [103, 114] width 125 height 27
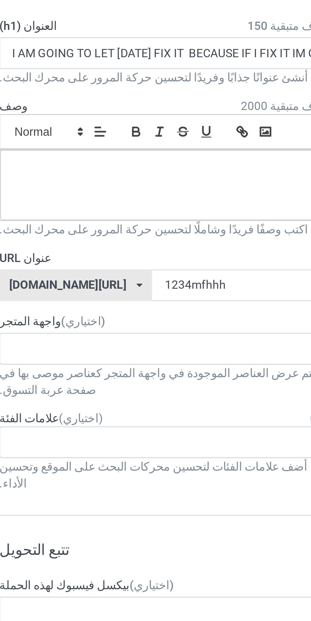
click at [68, 94] on span at bounding box center [59, 94] width 31 height 8
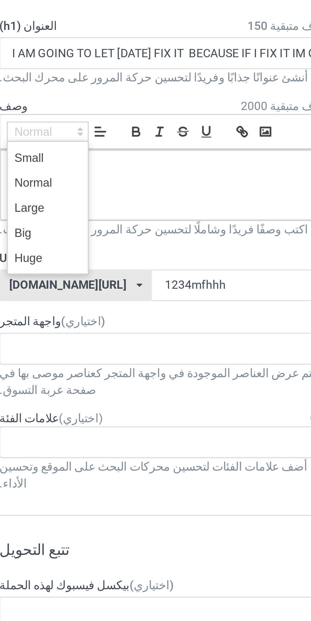
click at [51, 115] on span at bounding box center [58, 113] width 25 height 10
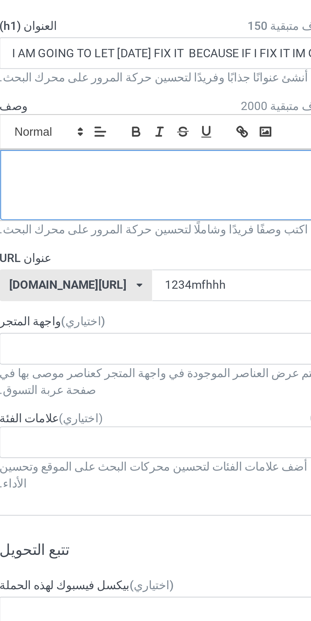
click at [52, 111] on div "﻿" at bounding box center [103, 114] width 125 height 27
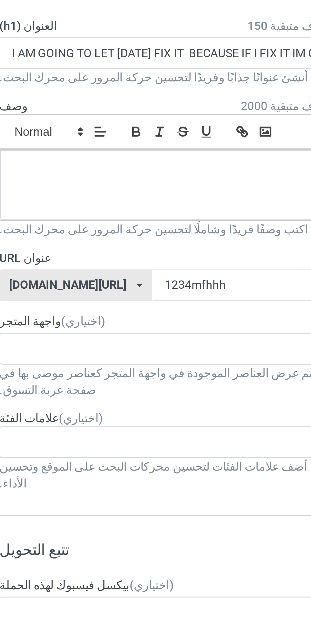
click at [55, 91] on span at bounding box center [59, 94] width 31 height 8
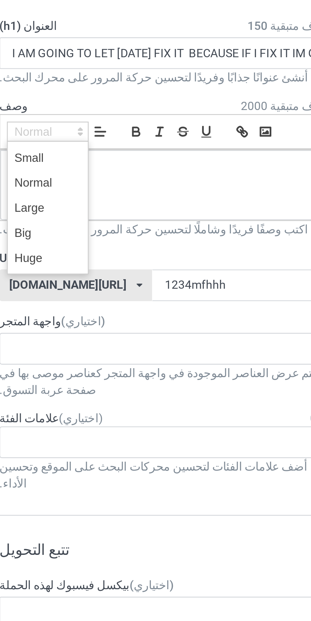
click at [46, 139] on span at bounding box center [58, 142] width 25 height 10
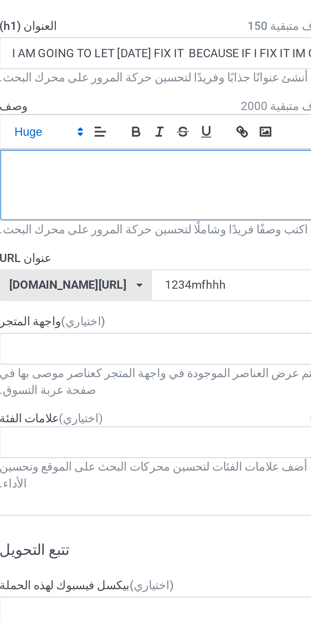
click at [51, 111] on div "﻿" at bounding box center [103, 114] width 125 height 27
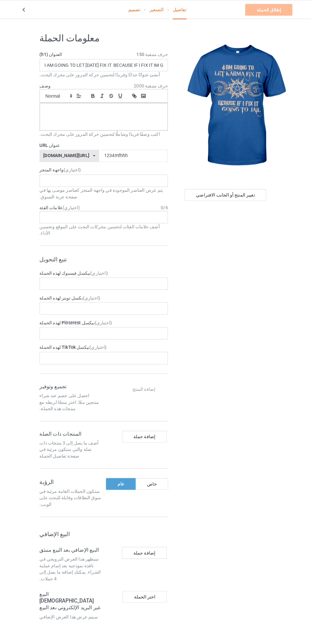
click at [151, 7] on font "التسعير" at bounding box center [155, 9] width 14 height 5
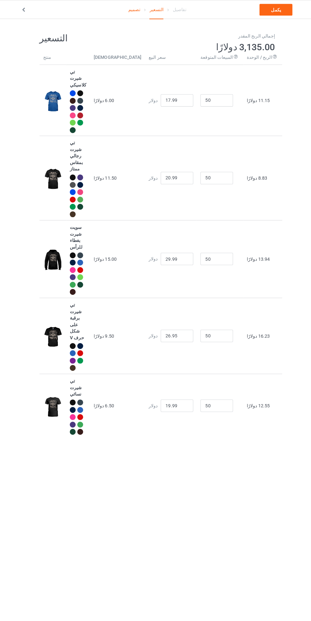
click at [55, 163] on img at bounding box center [53, 175] width 19 height 24
click at [267, 13] on link "يكمل" at bounding box center [271, 9] width 32 height 11
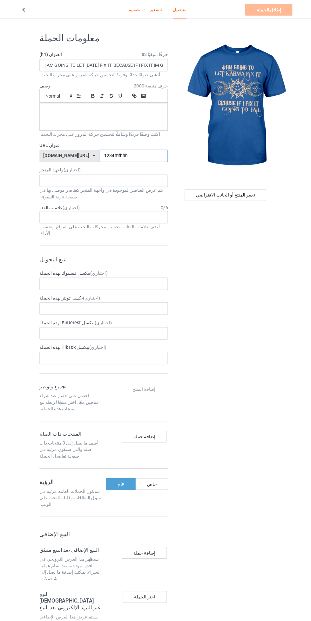
click at [109, 151] on input "1234mfhhh" at bounding box center [132, 152] width 67 height 12
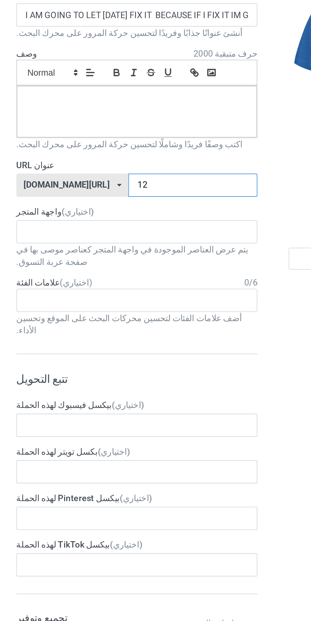
type input "1"
click at [72, 151] on div "[DOMAIN_NAME][URL] [DOMAIN_NAME][URL] 587d0d41cee36fd012c64a69" at bounding box center [70, 152] width 58 height 12
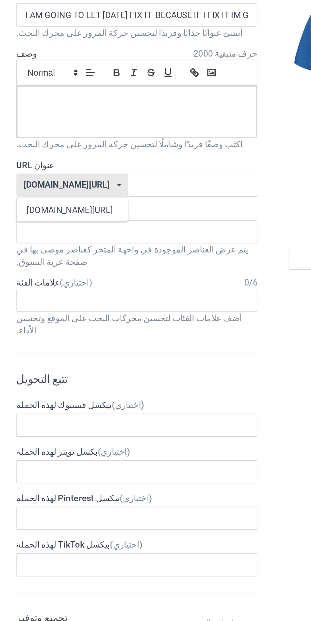
click at [61, 164] on font "[DOMAIN_NAME][URL]" at bounding box center [68, 164] width 45 height 5
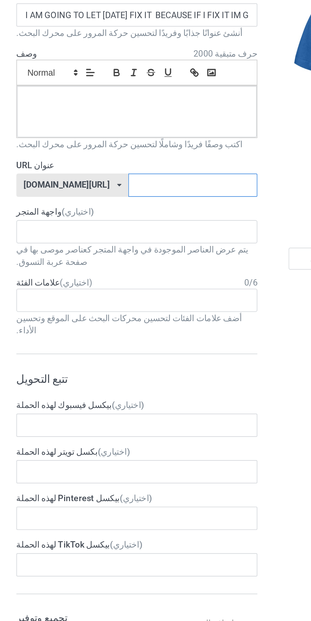
click at [99, 149] on input "text" at bounding box center [132, 152] width 67 height 12
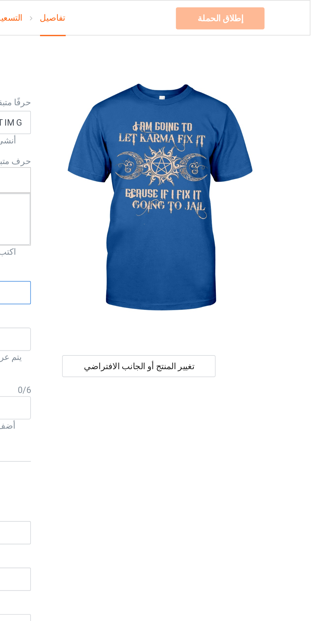
type input "18282hshdhxb"
click at [256, 9] on div "إطلاق الحملة الرجاء إدخال وصف الحملة" at bounding box center [264, 9] width 47 height 11
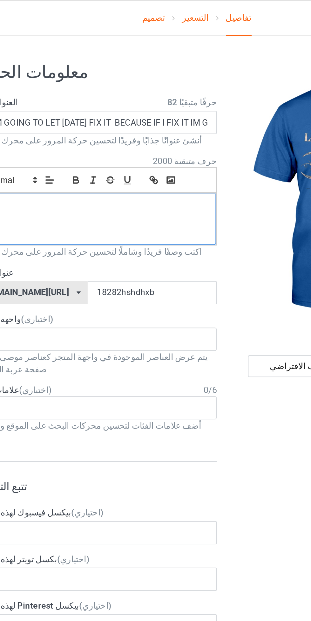
click at [88, 119] on div at bounding box center [103, 114] width 125 height 27
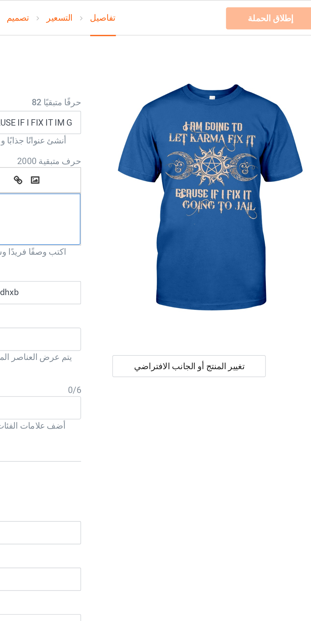
click at [147, 114] on div at bounding box center [103, 114] width 125 height 27
